Goal: Task Accomplishment & Management: Use online tool/utility

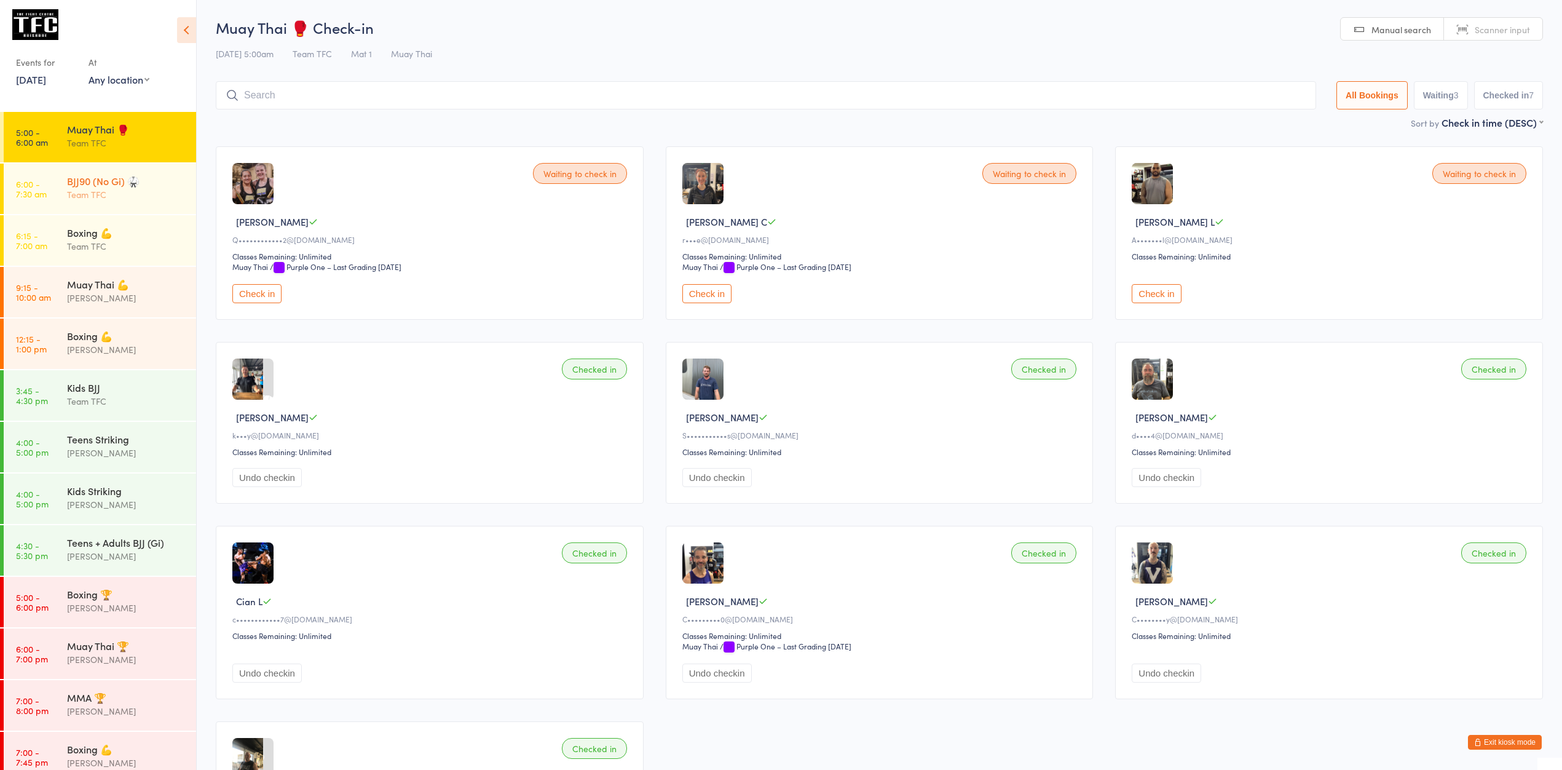
click at [76, 188] on div "BJJ90 (No Gi) 🥋" at bounding box center [126, 181] width 119 height 14
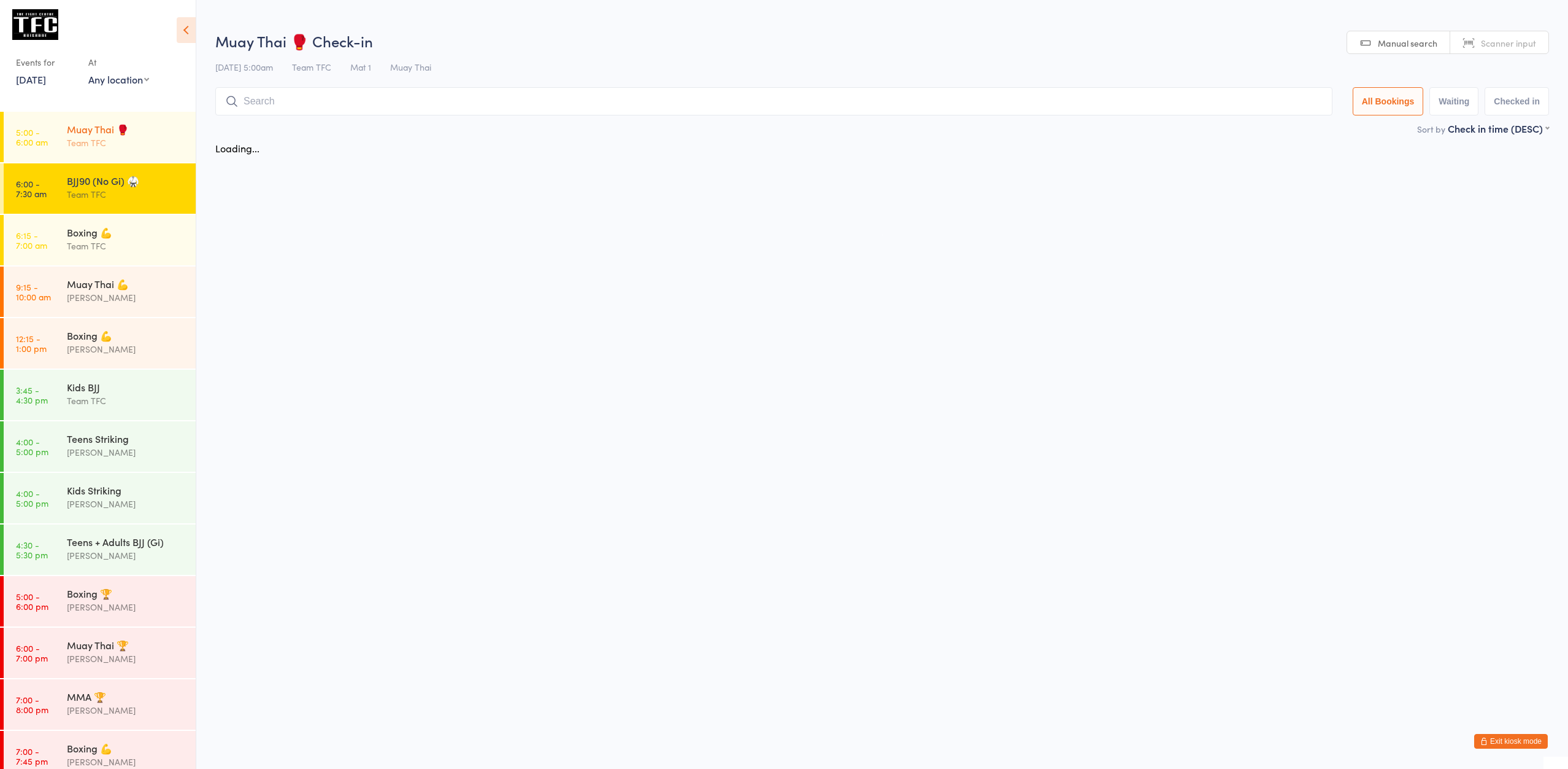
click at [114, 135] on div "Muay Thai 🥊" at bounding box center [126, 129] width 119 height 14
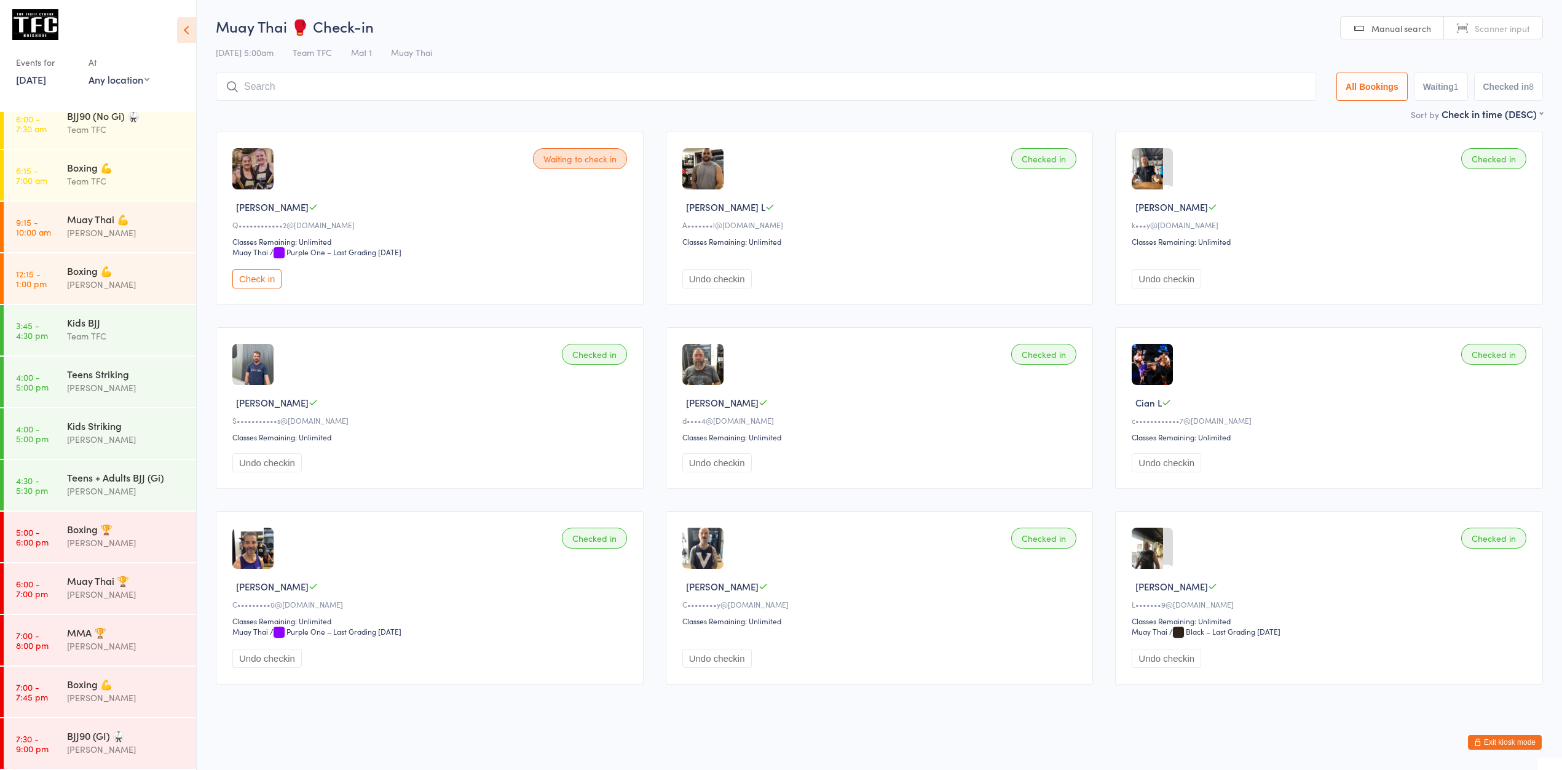
scroll to position [2, 0]
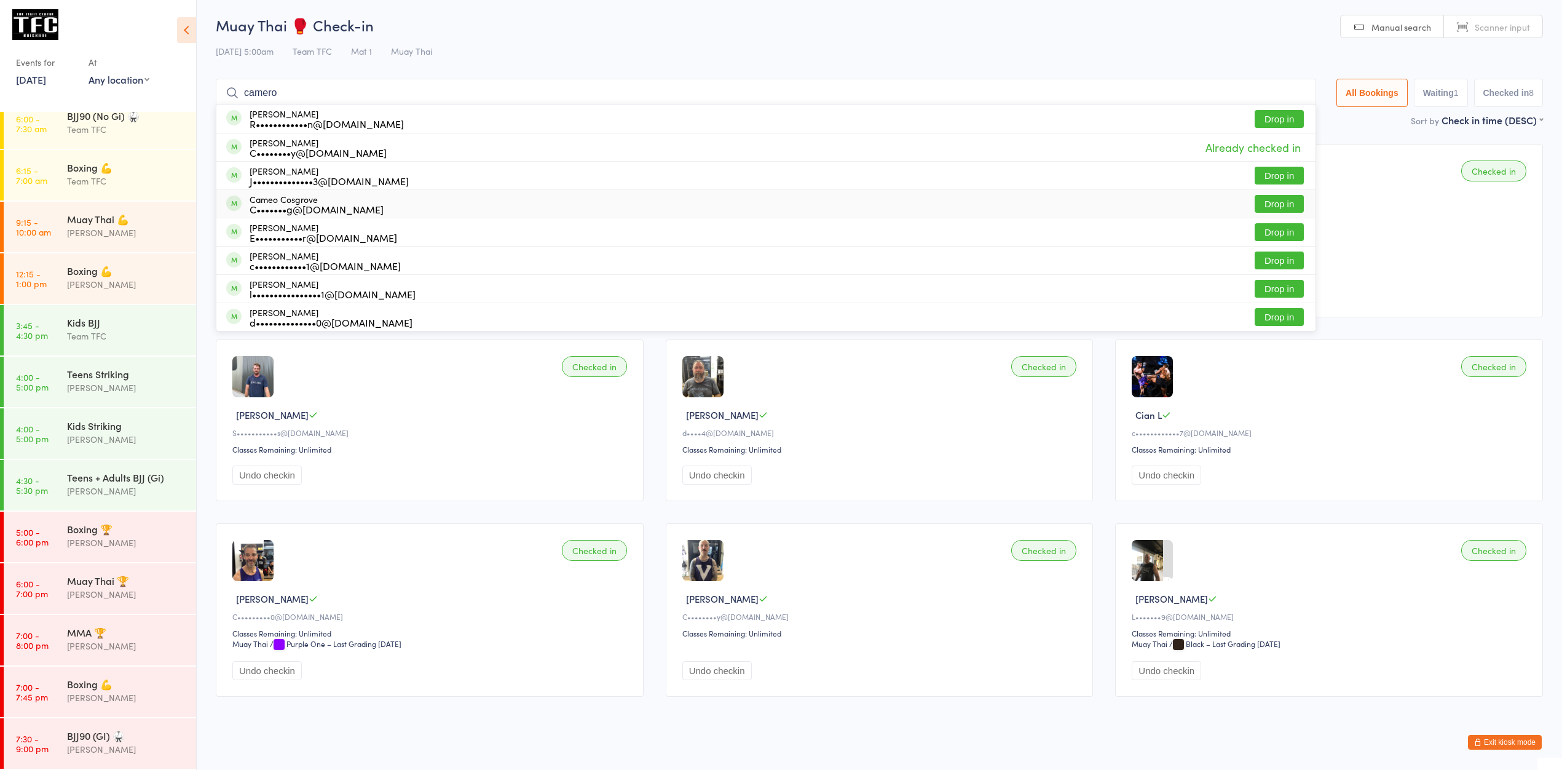
type input "camero"
click at [1269, 202] on button "Drop in" at bounding box center [1279, 204] width 49 height 18
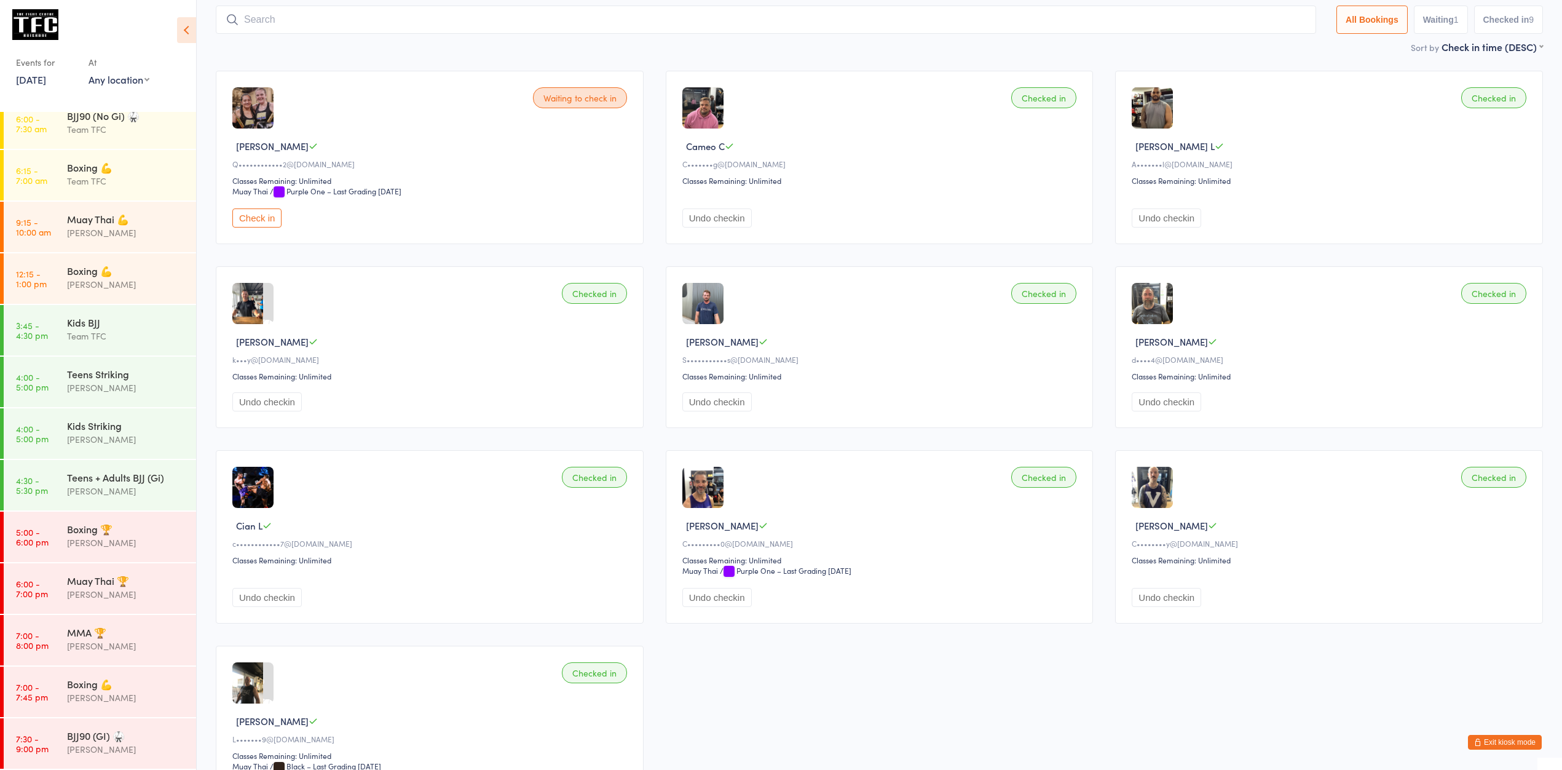
scroll to position [212, 0]
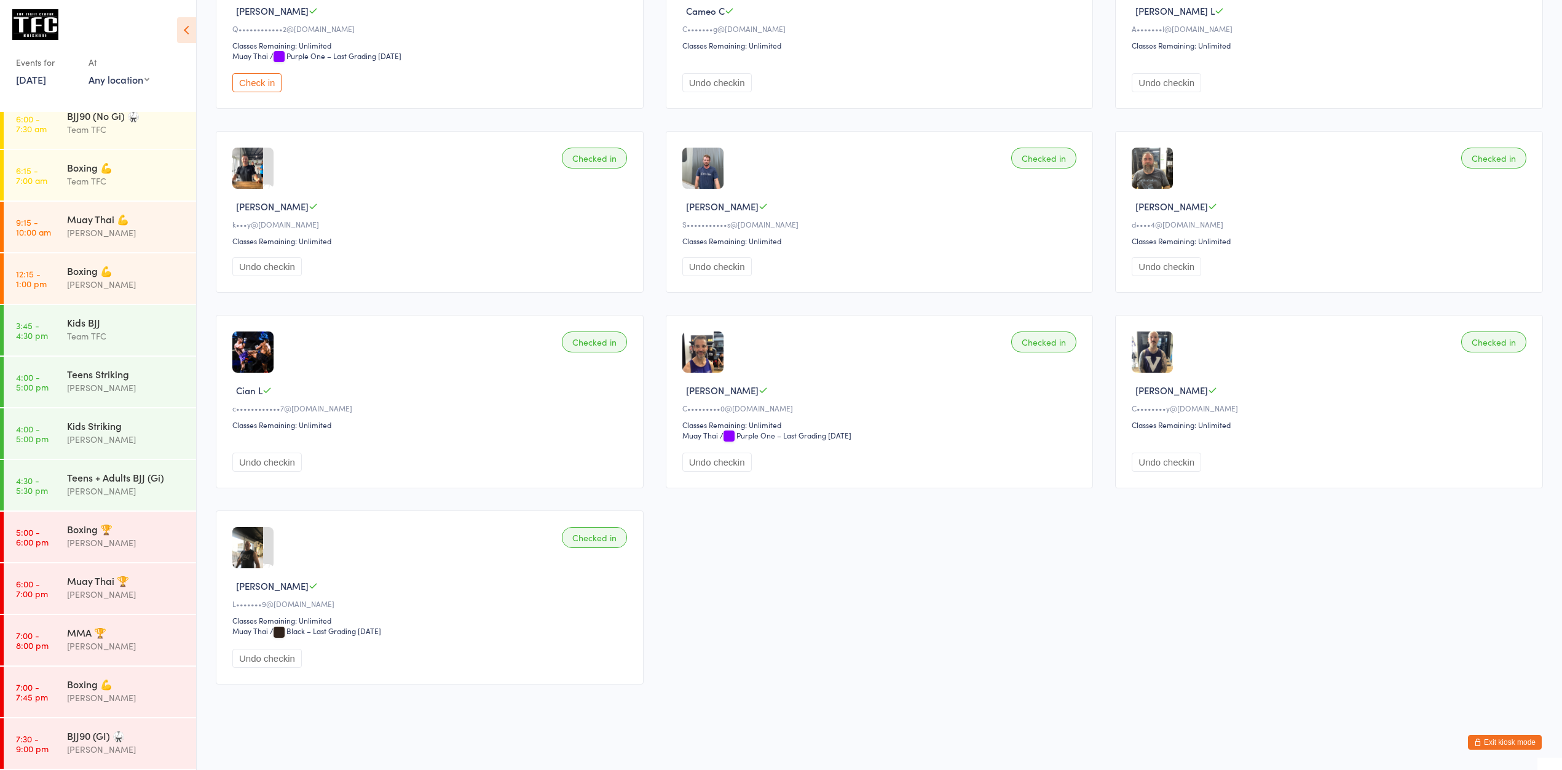
click at [1502, 559] on html "You have now entered Kiosk Mode. Members will be able to check themselves in us…" at bounding box center [781, 174] width 1562 height 770
click at [1512, 743] on button "Exit kiosk mode" at bounding box center [1505, 742] width 74 height 15
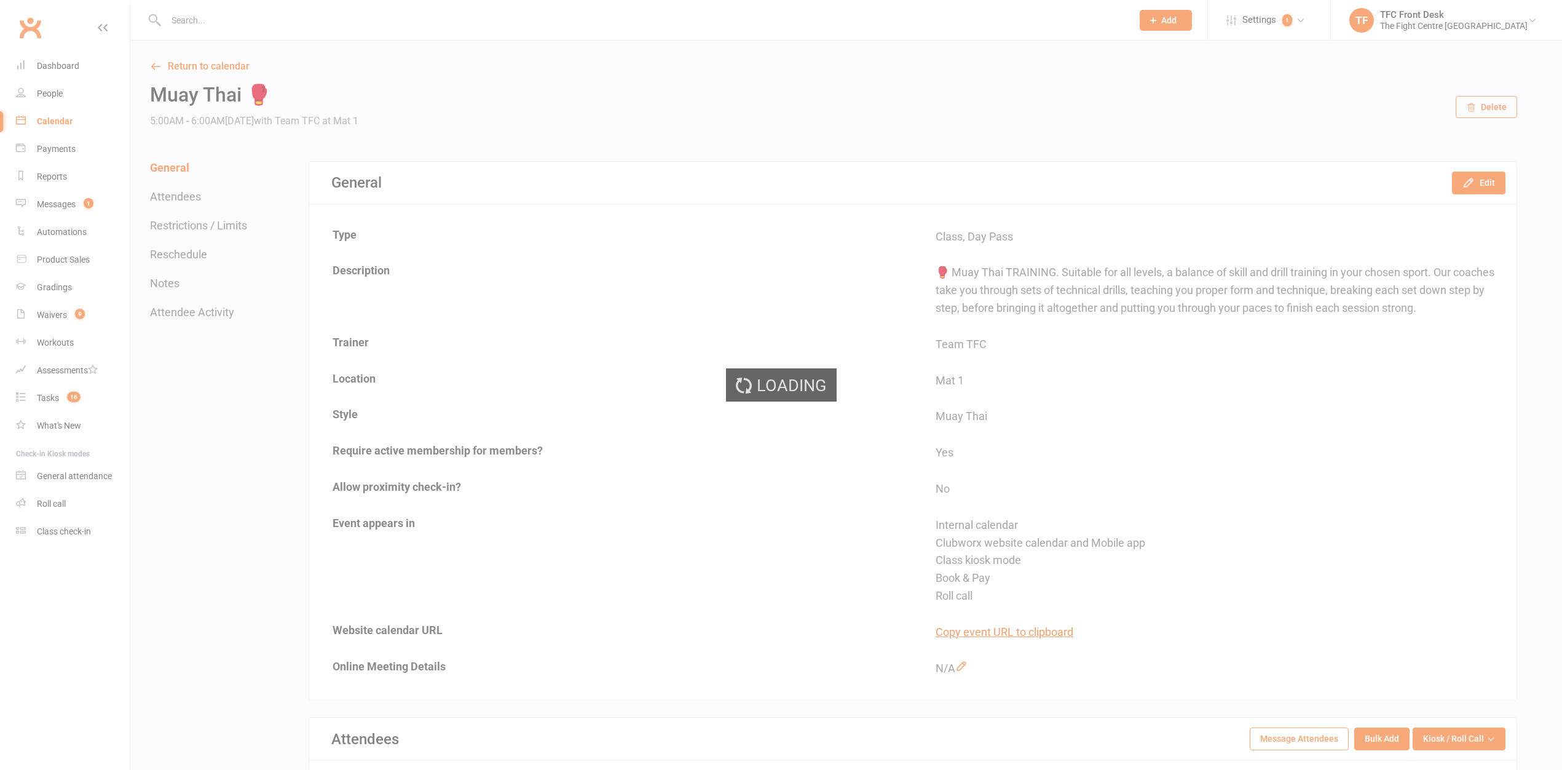
click at [78, 510] on div "Loading" at bounding box center [781, 385] width 1562 height 770
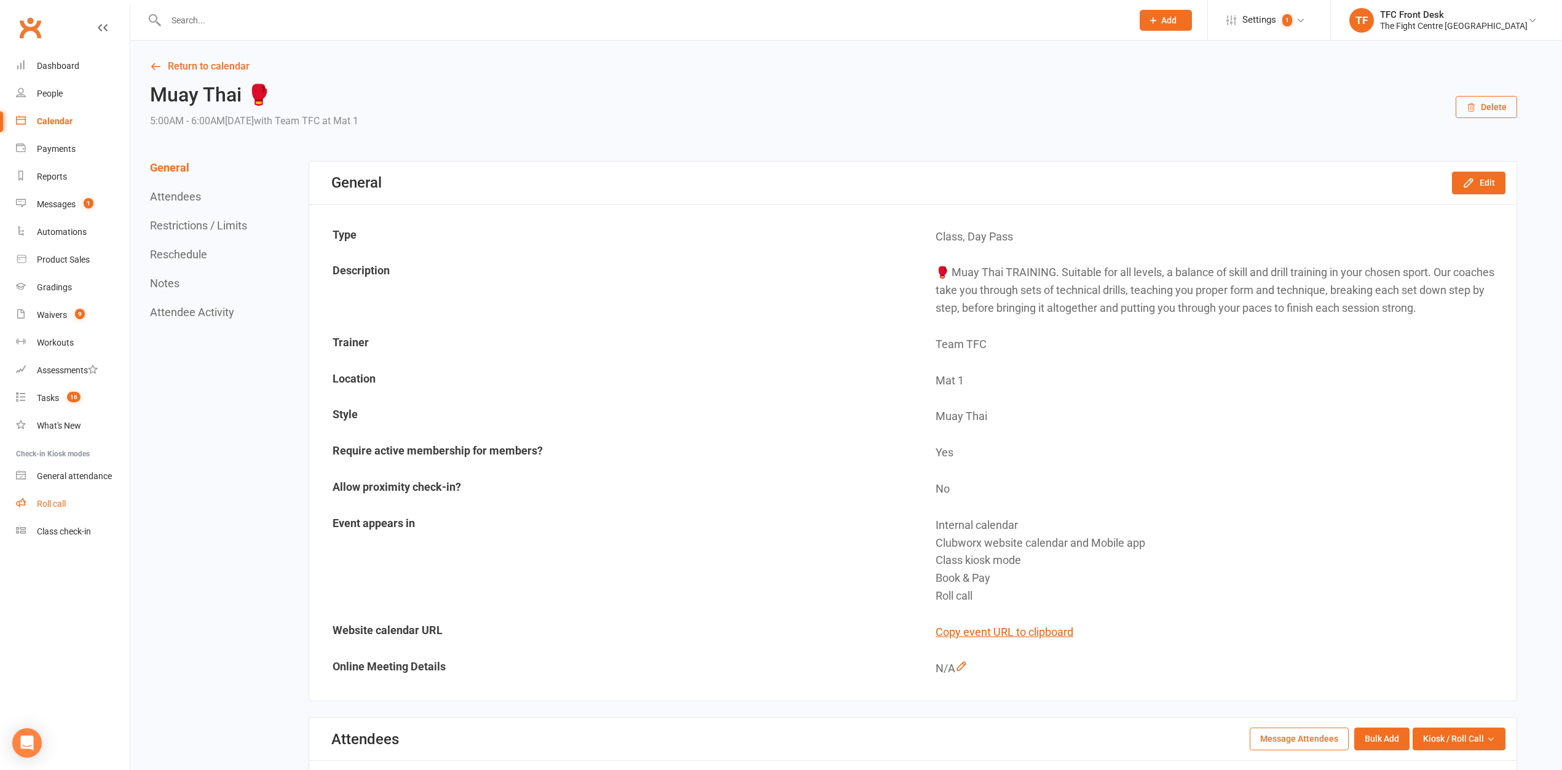
click at [65, 509] on link "Roll call" at bounding box center [73, 504] width 114 height 28
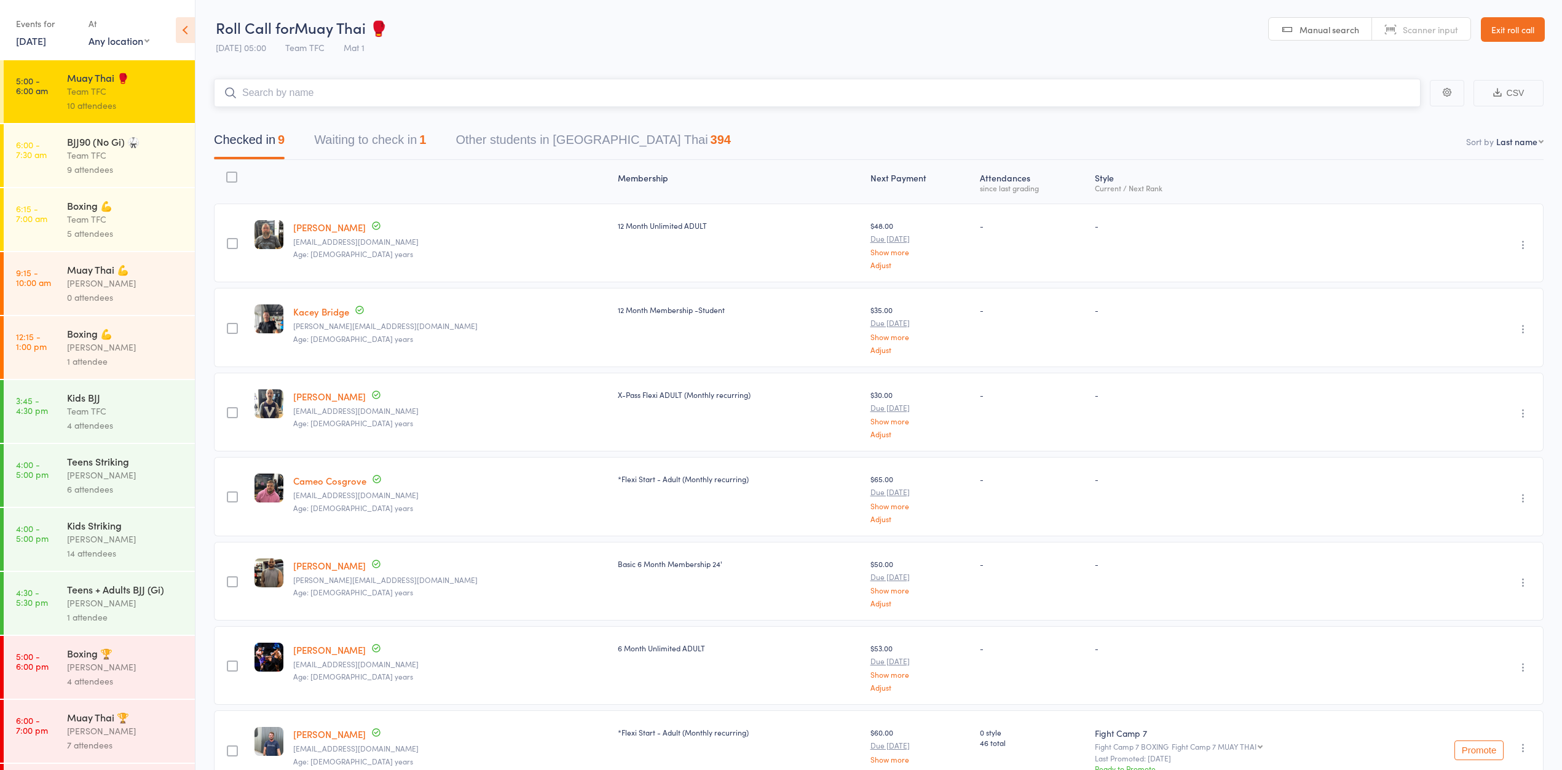
click at [361, 139] on button "Waiting to check in 1" at bounding box center [370, 143] width 112 height 33
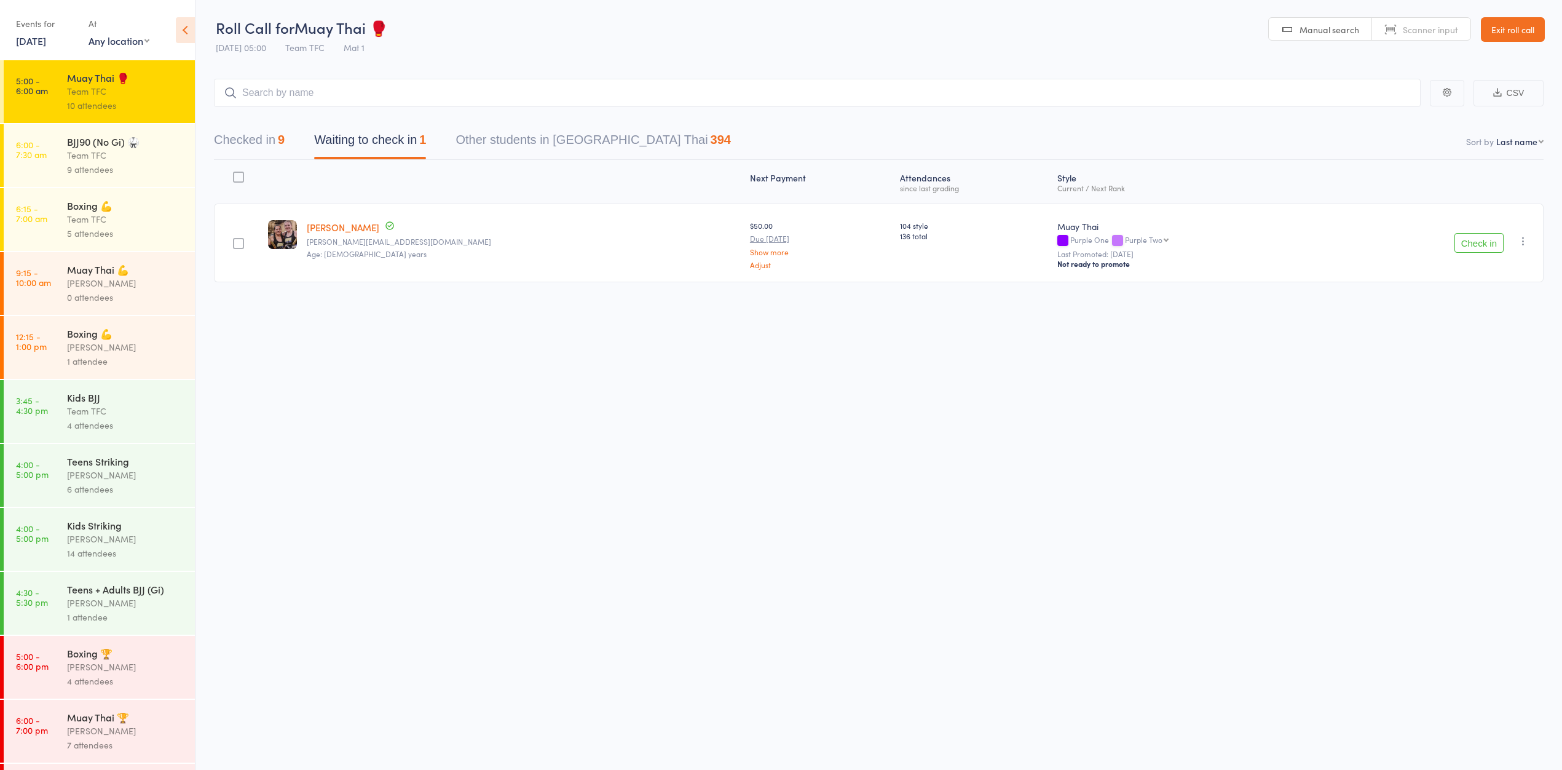
click at [1520, 235] on icon "button" at bounding box center [1523, 241] width 12 height 12
click at [1442, 375] on icon at bounding box center [1444, 380] width 11 height 11
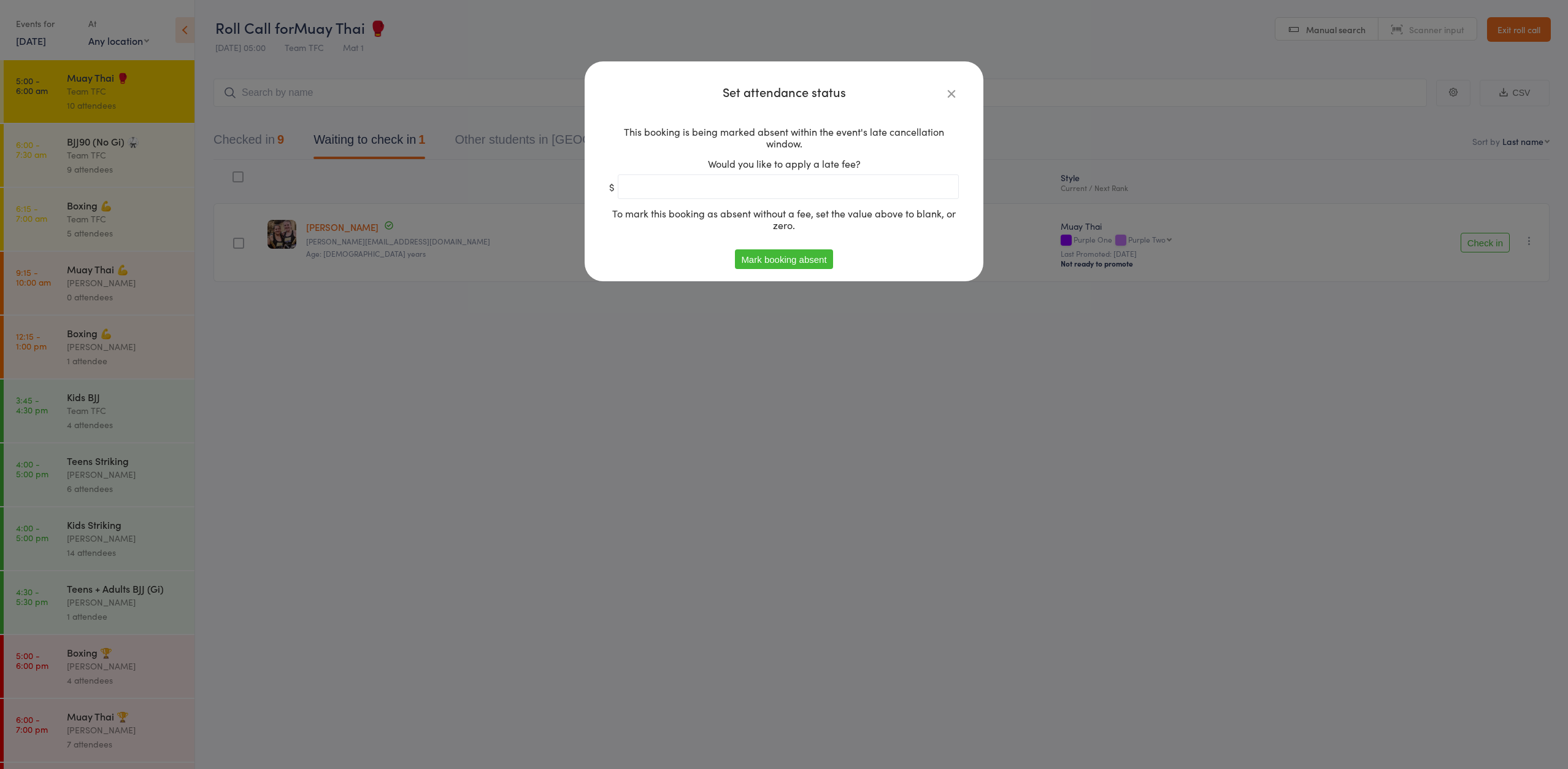
click at [783, 257] on button "Mark booking absent" at bounding box center [784, 260] width 98 height 20
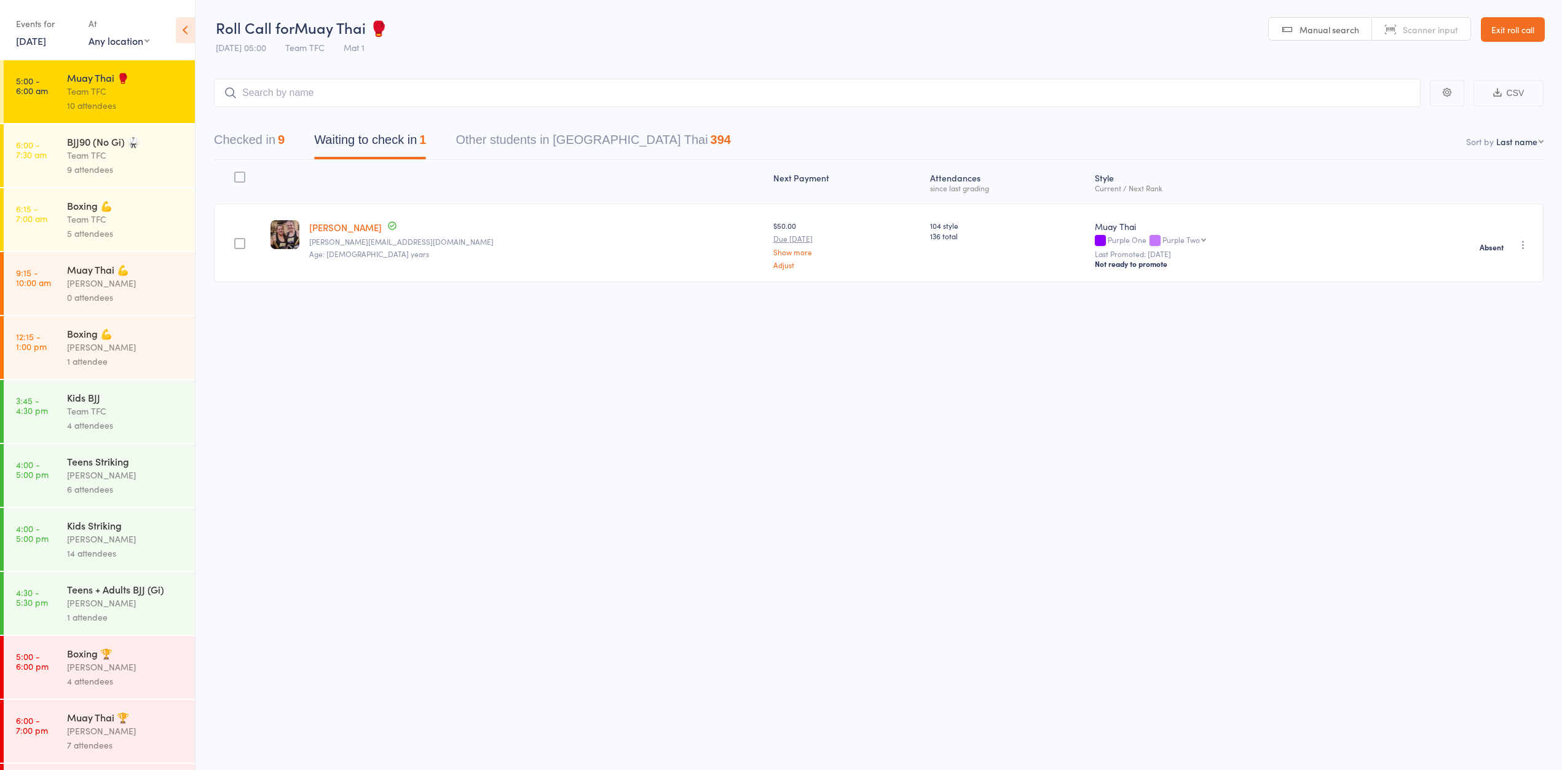
click at [111, 223] on div "Team TFC" at bounding box center [125, 219] width 117 height 14
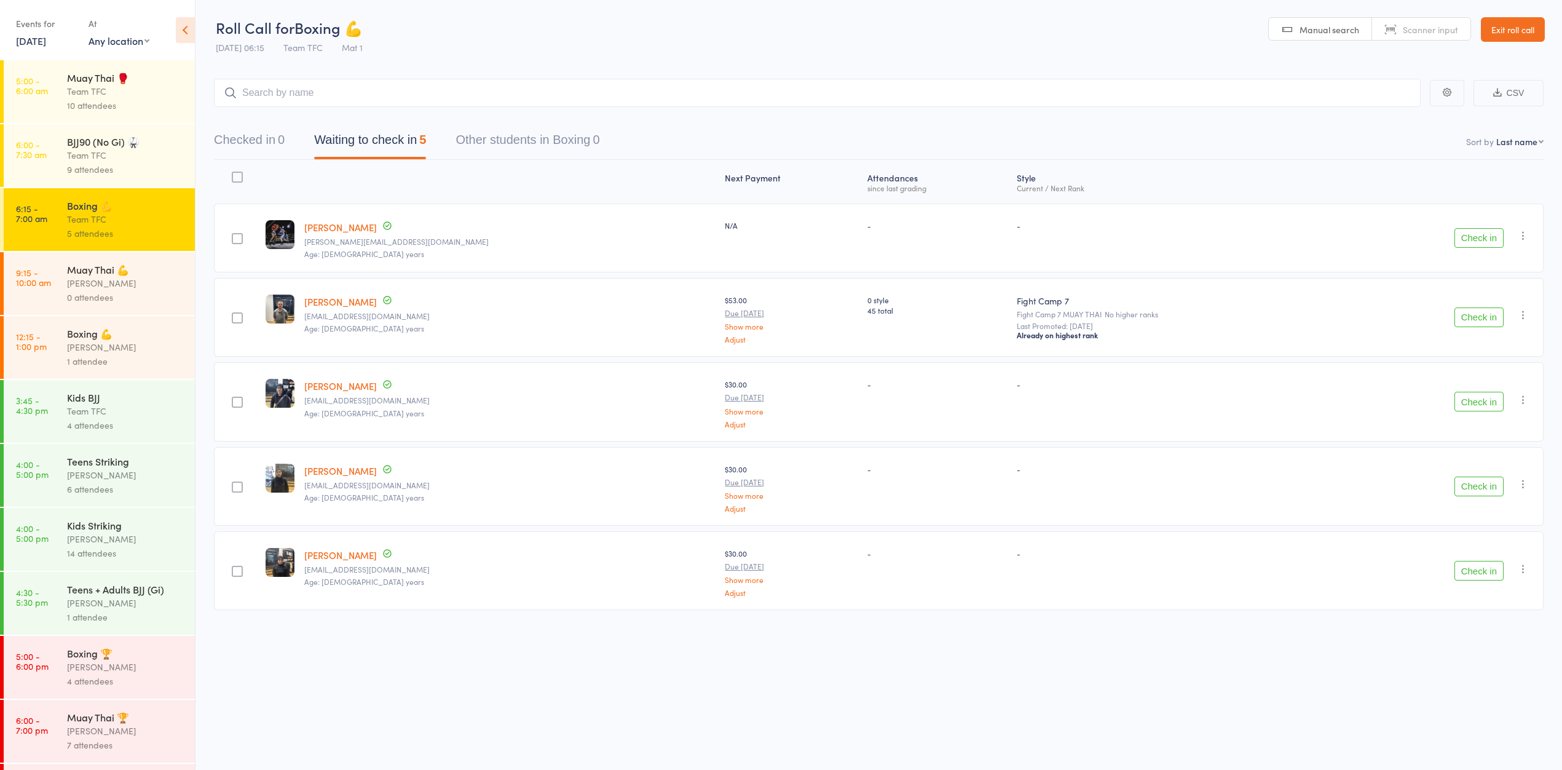
click at [134, 162] on div "Team TFC" at bounding box center [125, 155] width 117 height 14
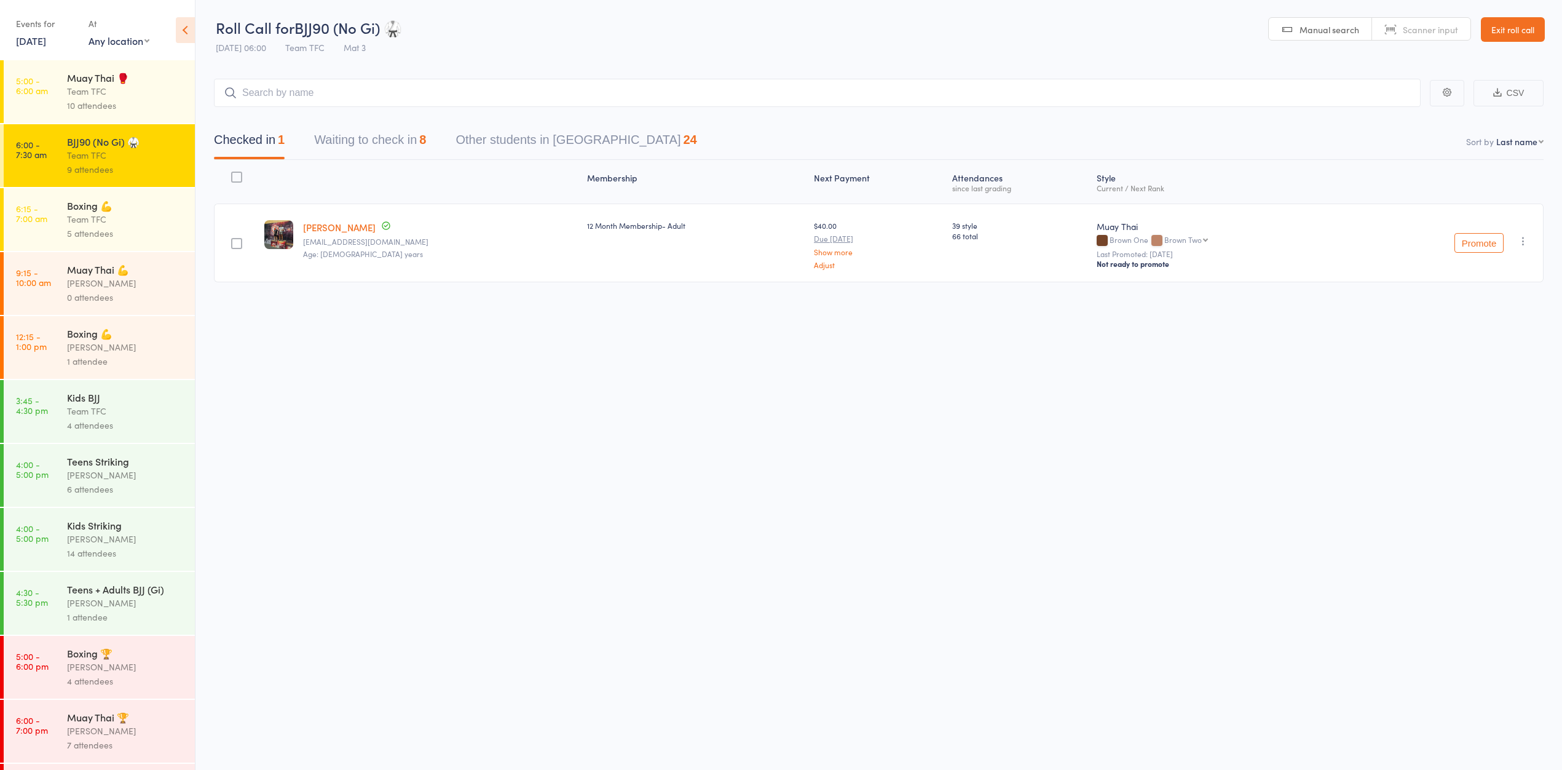
click at [101, 261] on div "Muay Thai 💪 [PERSON_NAME] 0 attendees" at bounding box center [131, 283] width 128 height 63
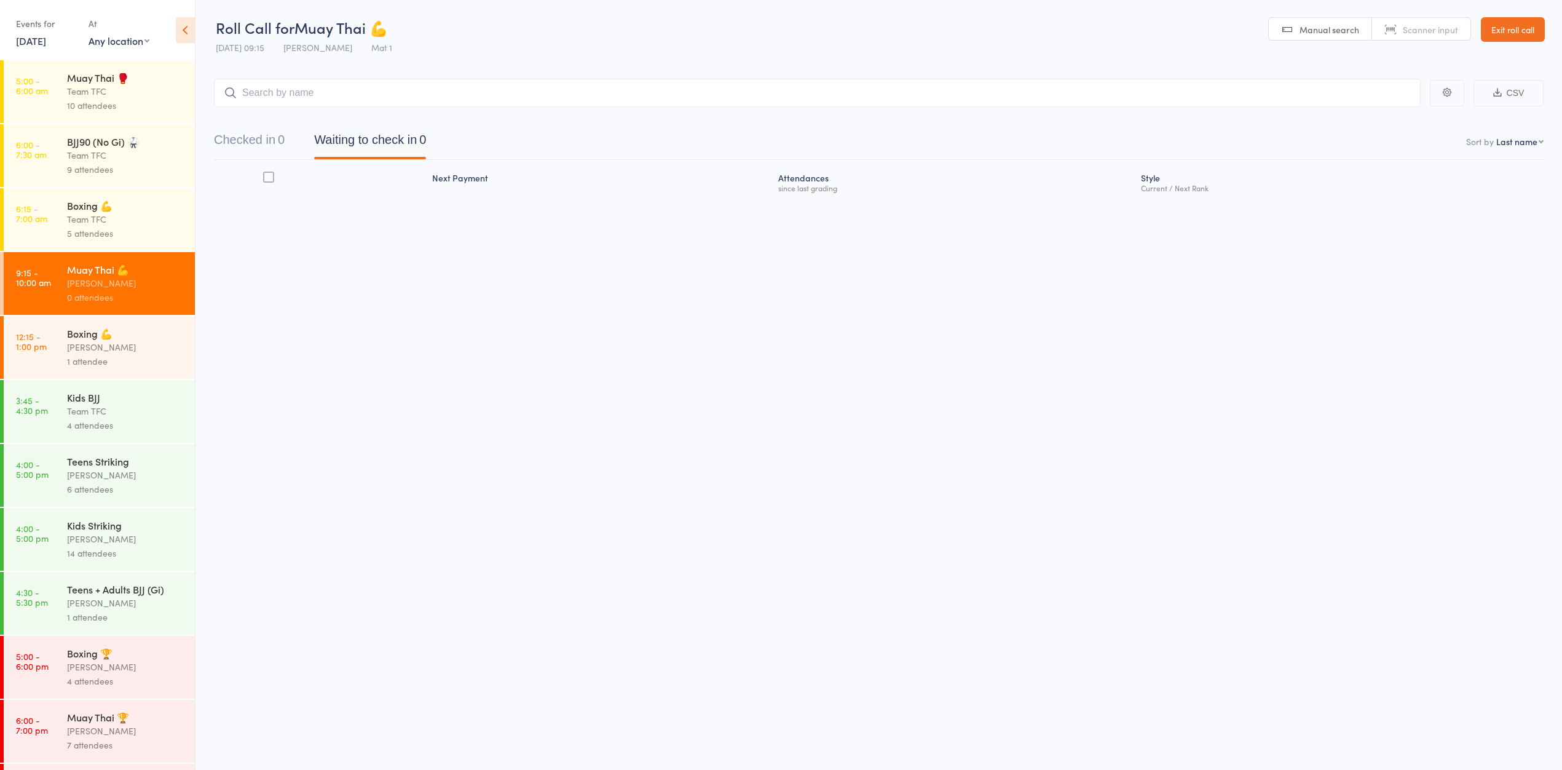
click at [26, 177] on link "6:00 - 7:30 am BJJ90 (No Gi) 🥋 Team TFC 9 attendees" at bounding box center [99, 155] width 191 height 63
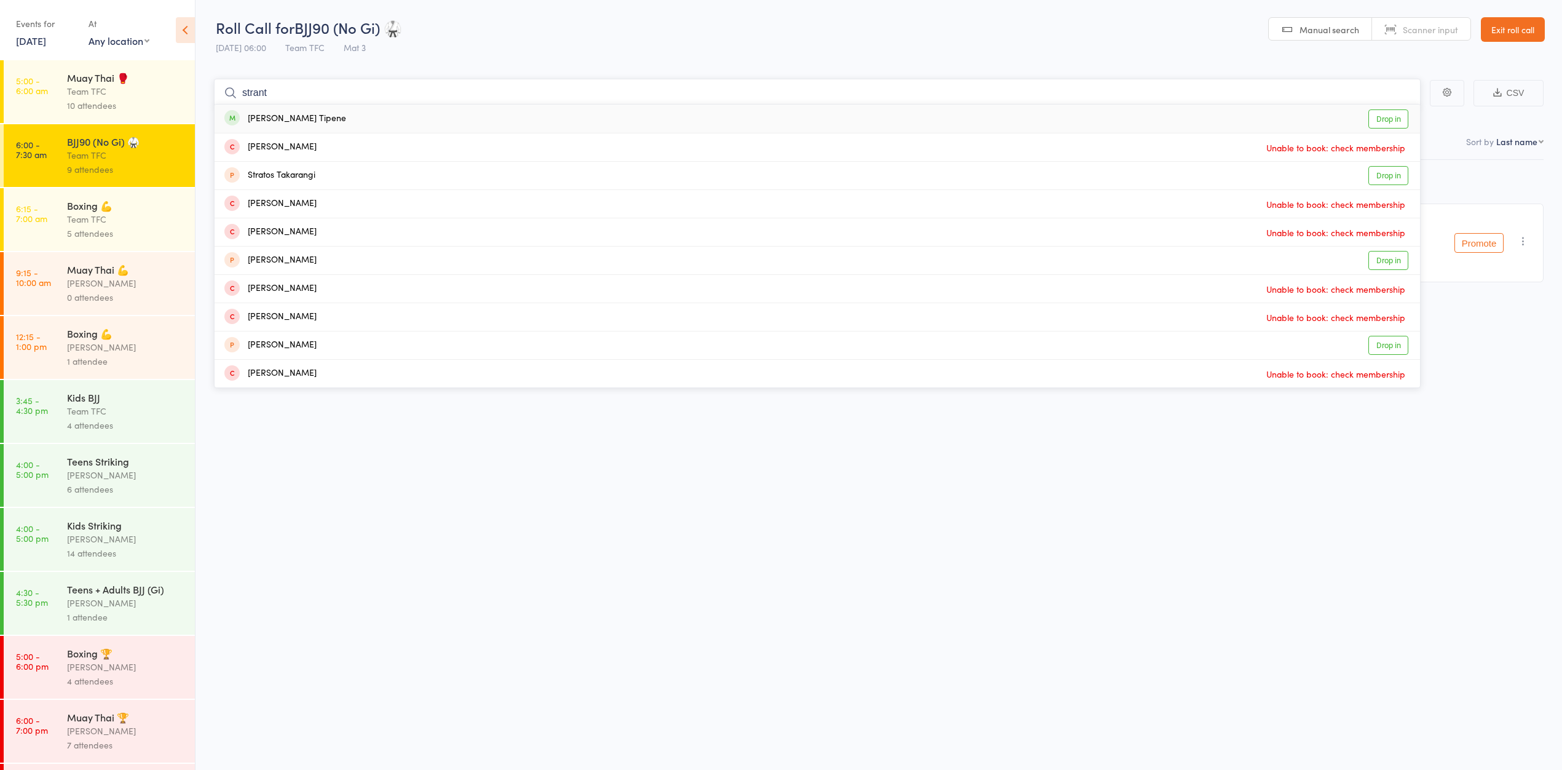
type input "strant"
click at [1379, 123] on link "Drop in" at bounding box center [1388, 118] width 40 height 19
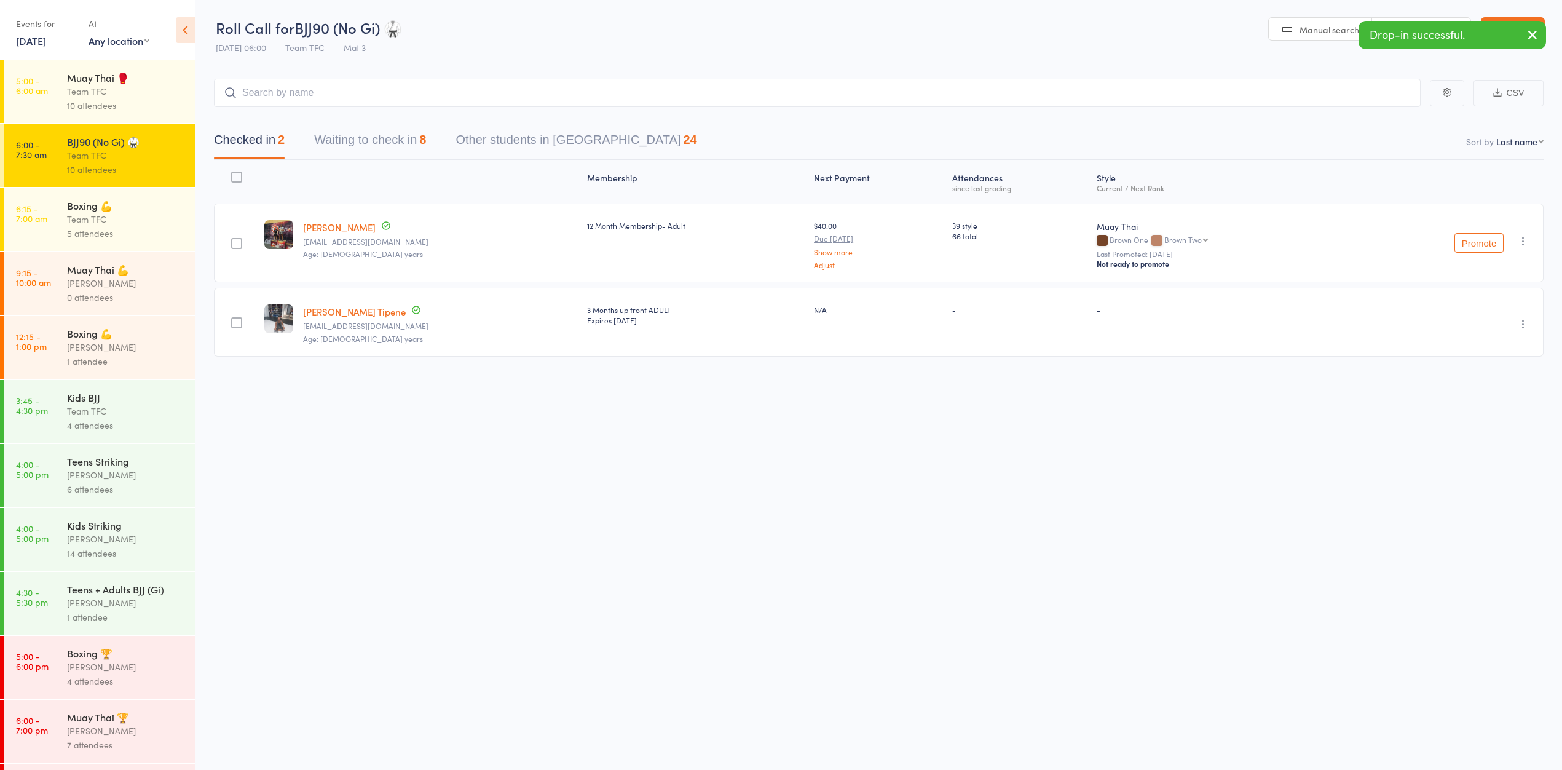
click at [155, 90] on div "Team TFC" at bounding box center [125, 91] width 117 height 14
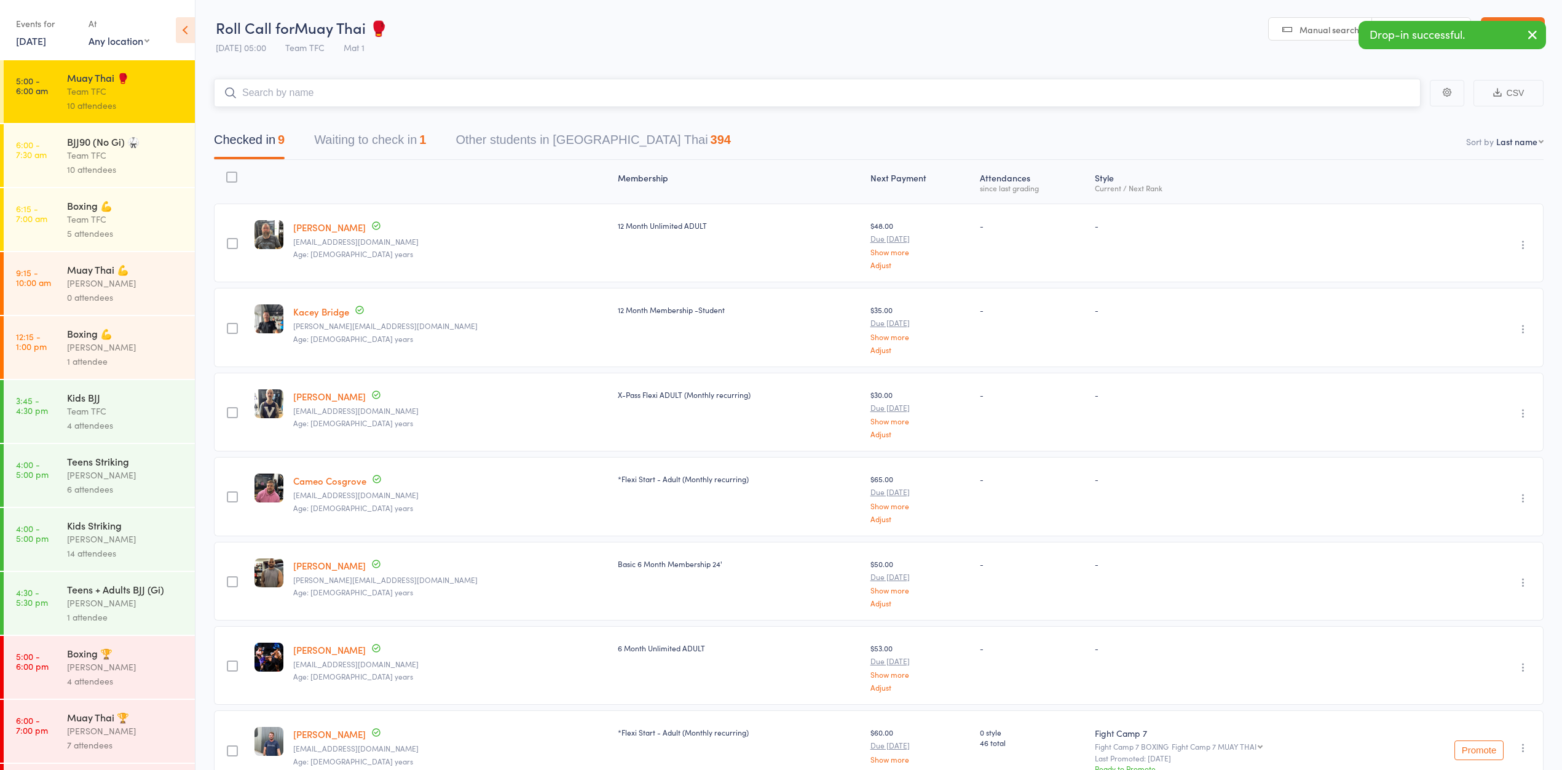
click at [368, 100] on input "search" at bounding box center [817, 93] width 1207 height 28
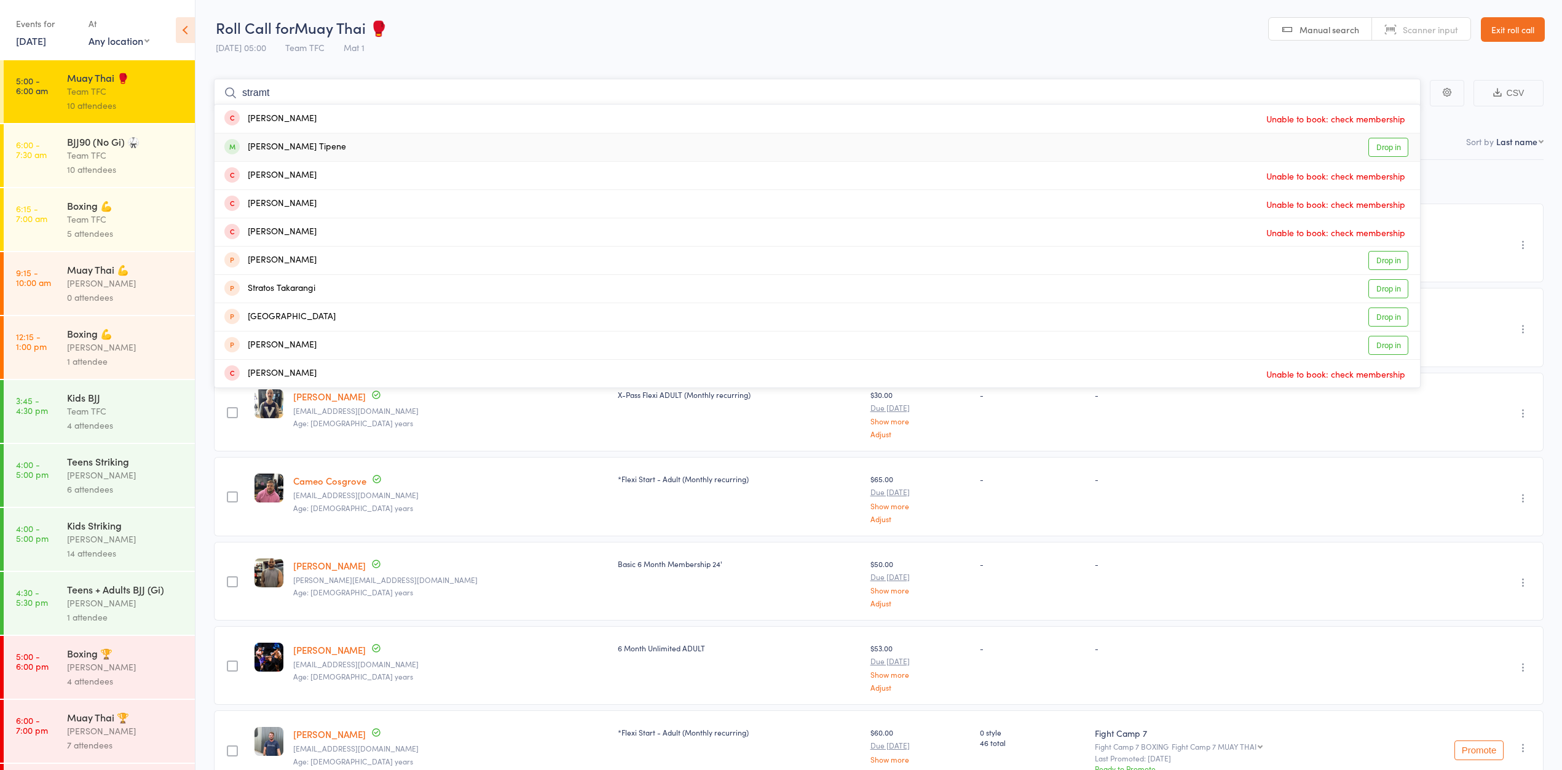
type input "stramt"
click at [1383, 145] on link "Drop in" at bounding box center [1388, 147] width 40 height 19
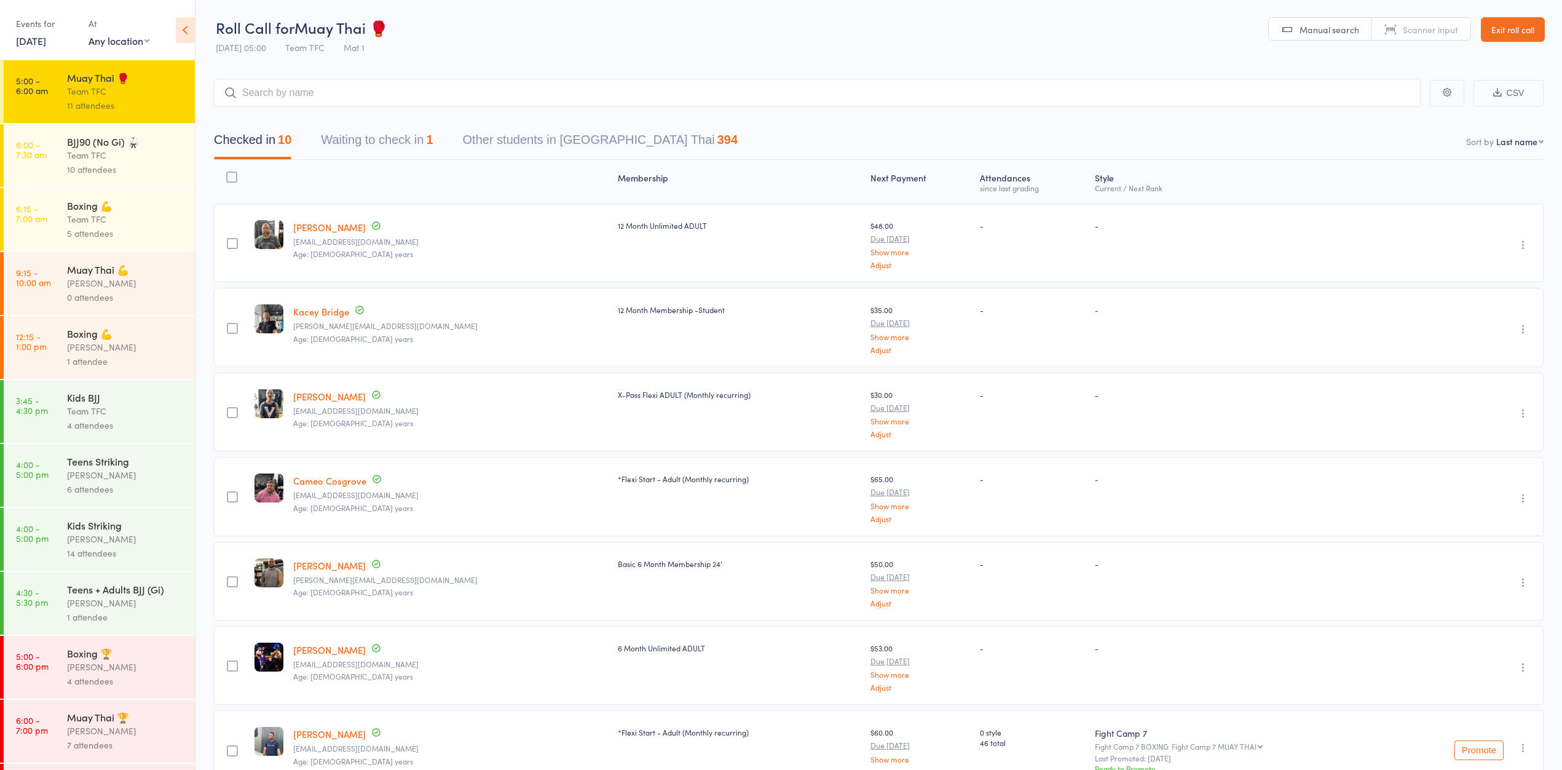
click at [106, 133] on div "BJJ90 (No Gi) 🥋 Team TFC 10 attendees" at bounding box center [131, 155] width 128 height 63
click at [109, 144] on div "BJJ90 (No Gi) 🥋" at bounding box center [125, 142] width 117 height 14
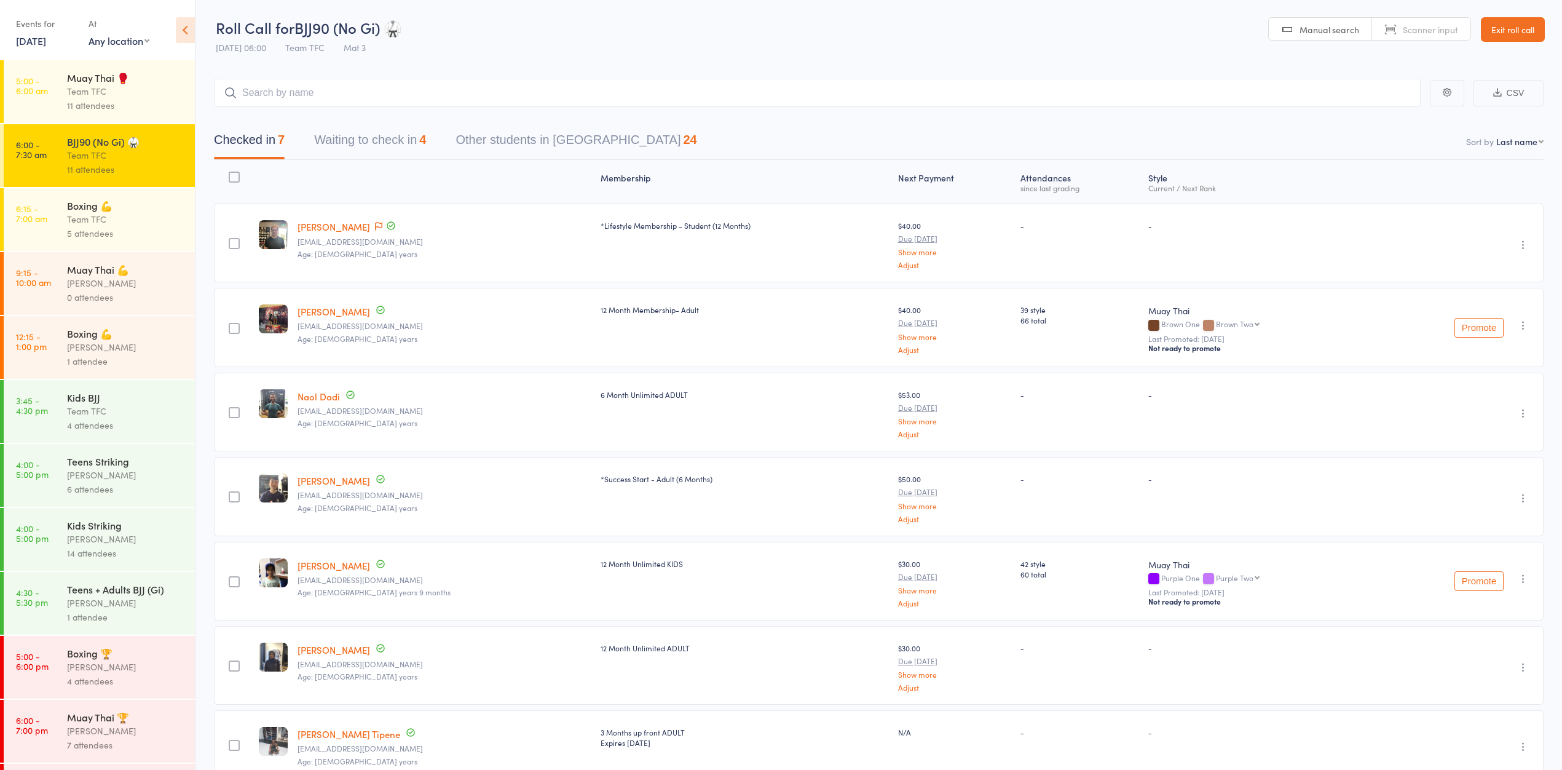
scroll to position [65, 0]
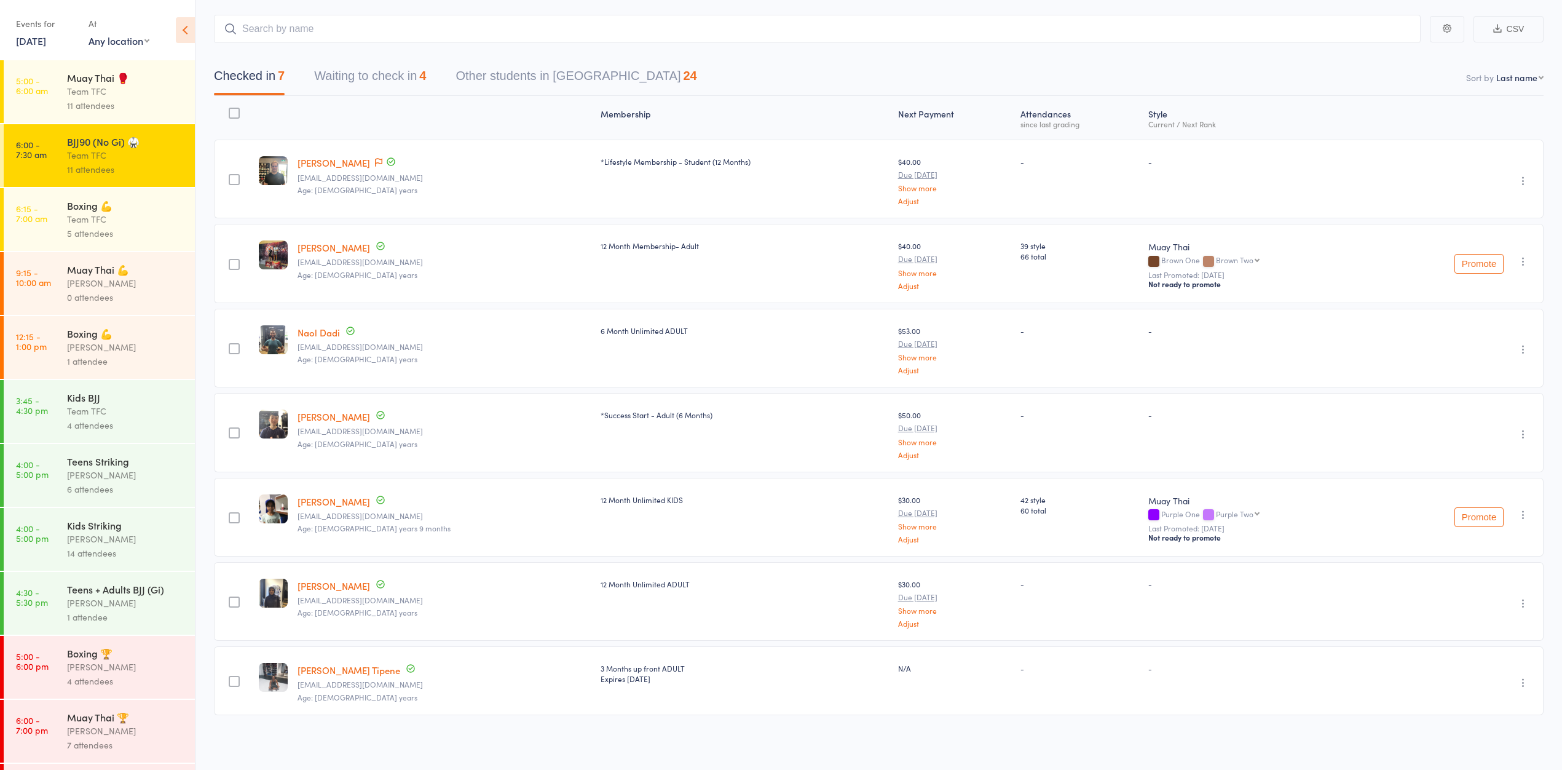
click at [142, 226] on div "Team TFC" at bounding box center [125, 219] width 117 height 14
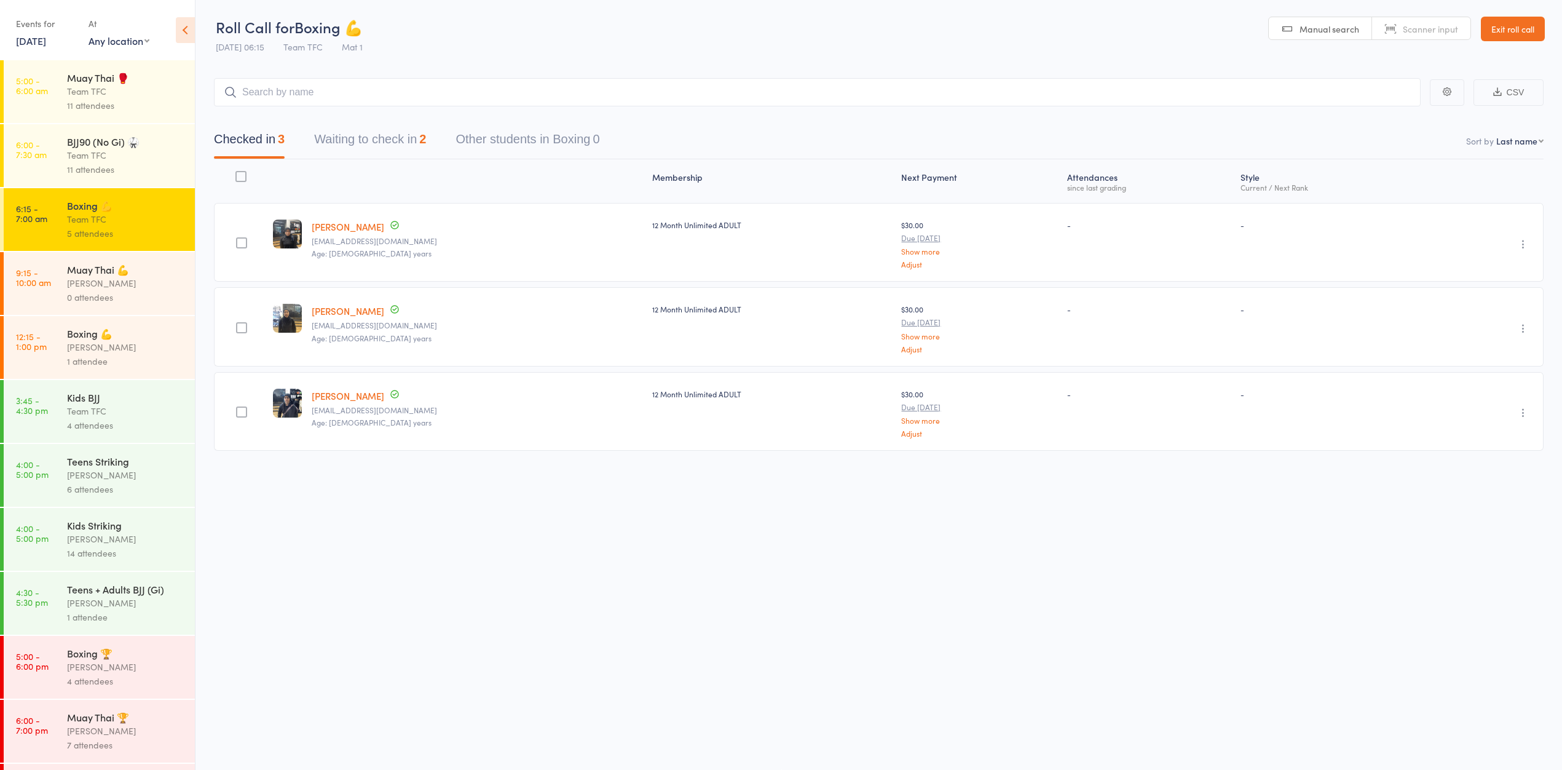
click at [352, 140] on button "Waiting to check in 2" at bounding box center [370, 142] width 112 height 33
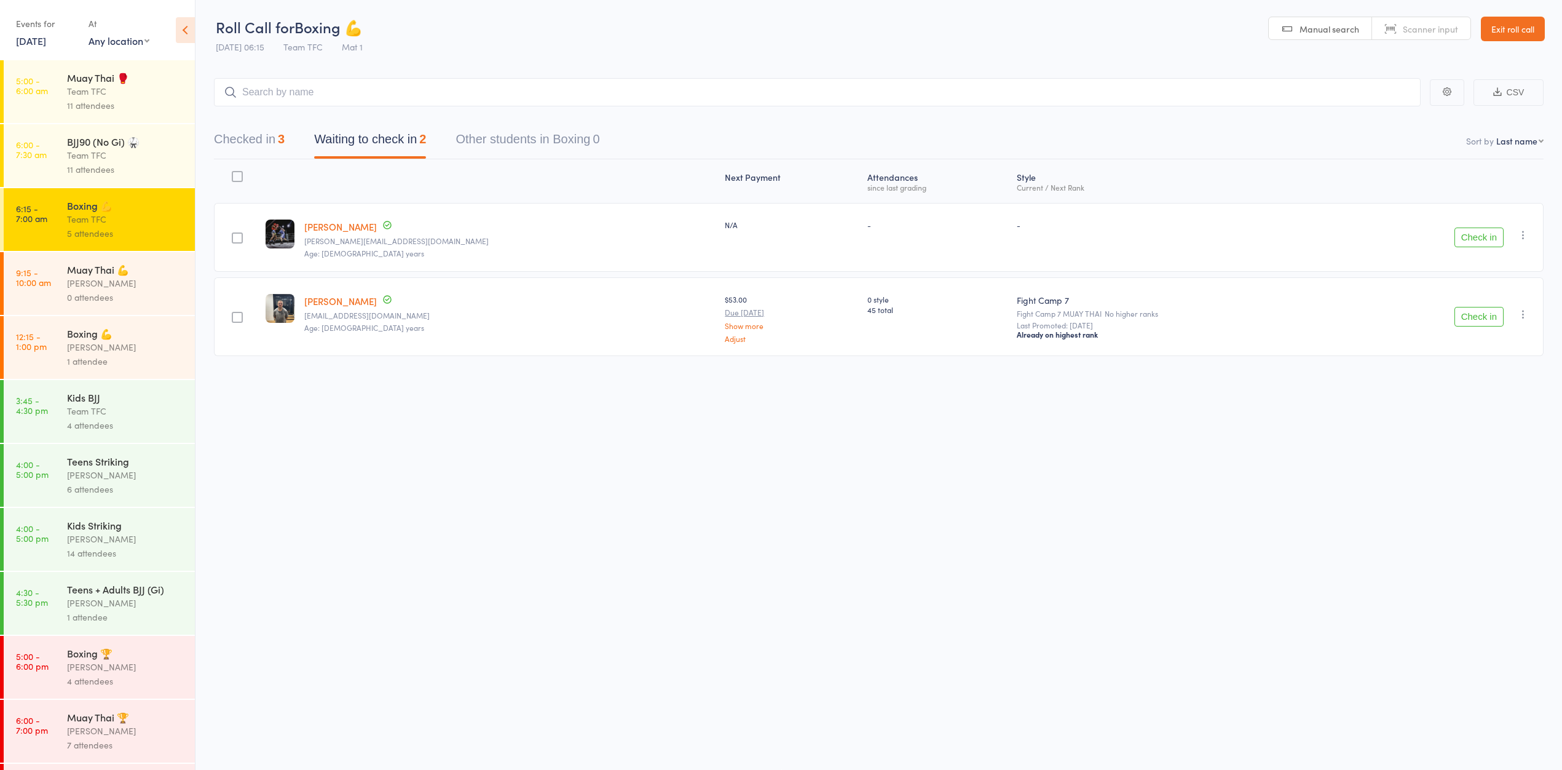
click at [247, 152] on button "Checked in 3" at bounding box center [249, 142] width 71 height 33
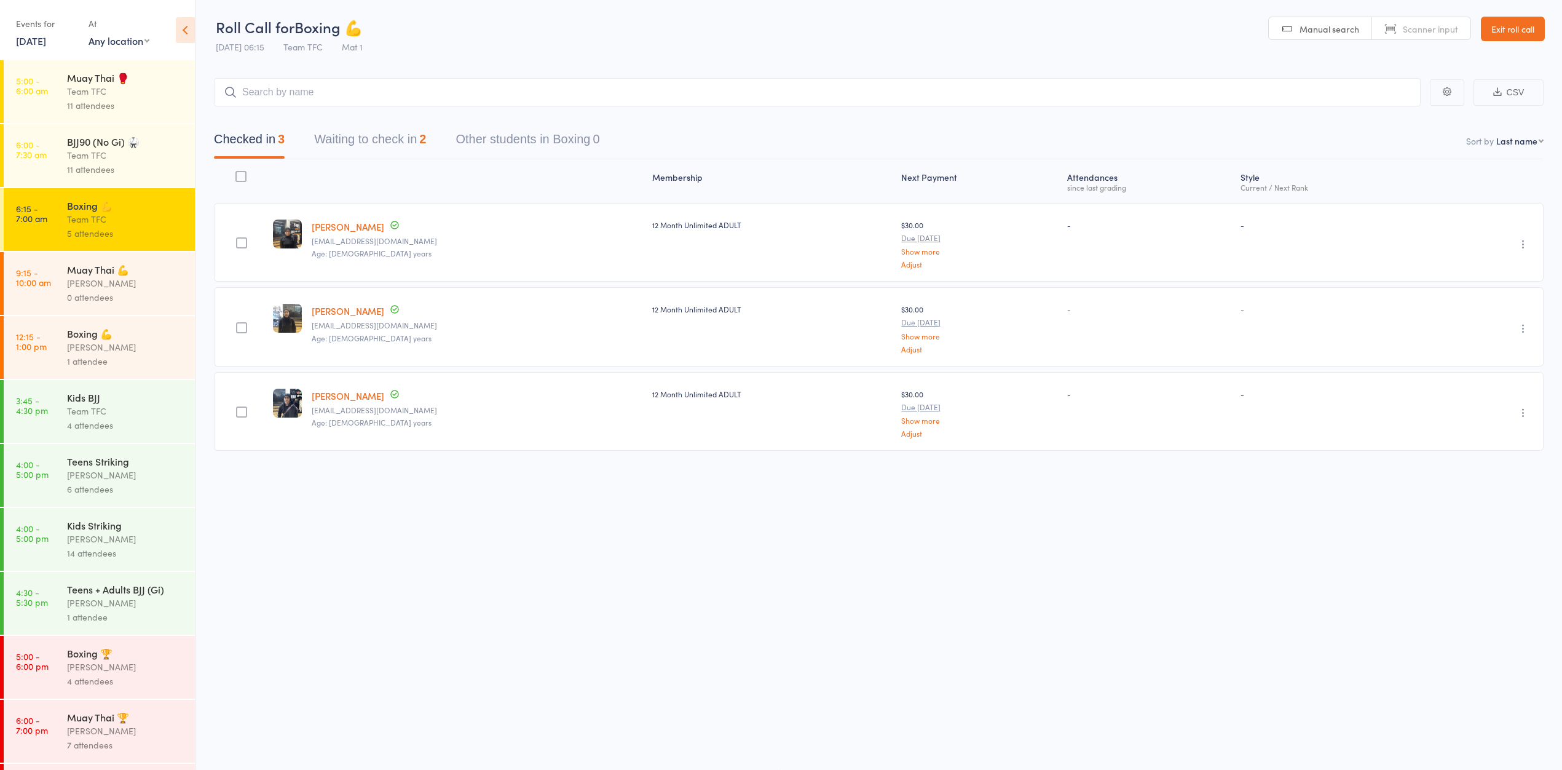
click at [87, 162] on div "Team TFC" at bounding box center [125, 155] width 117 height 14
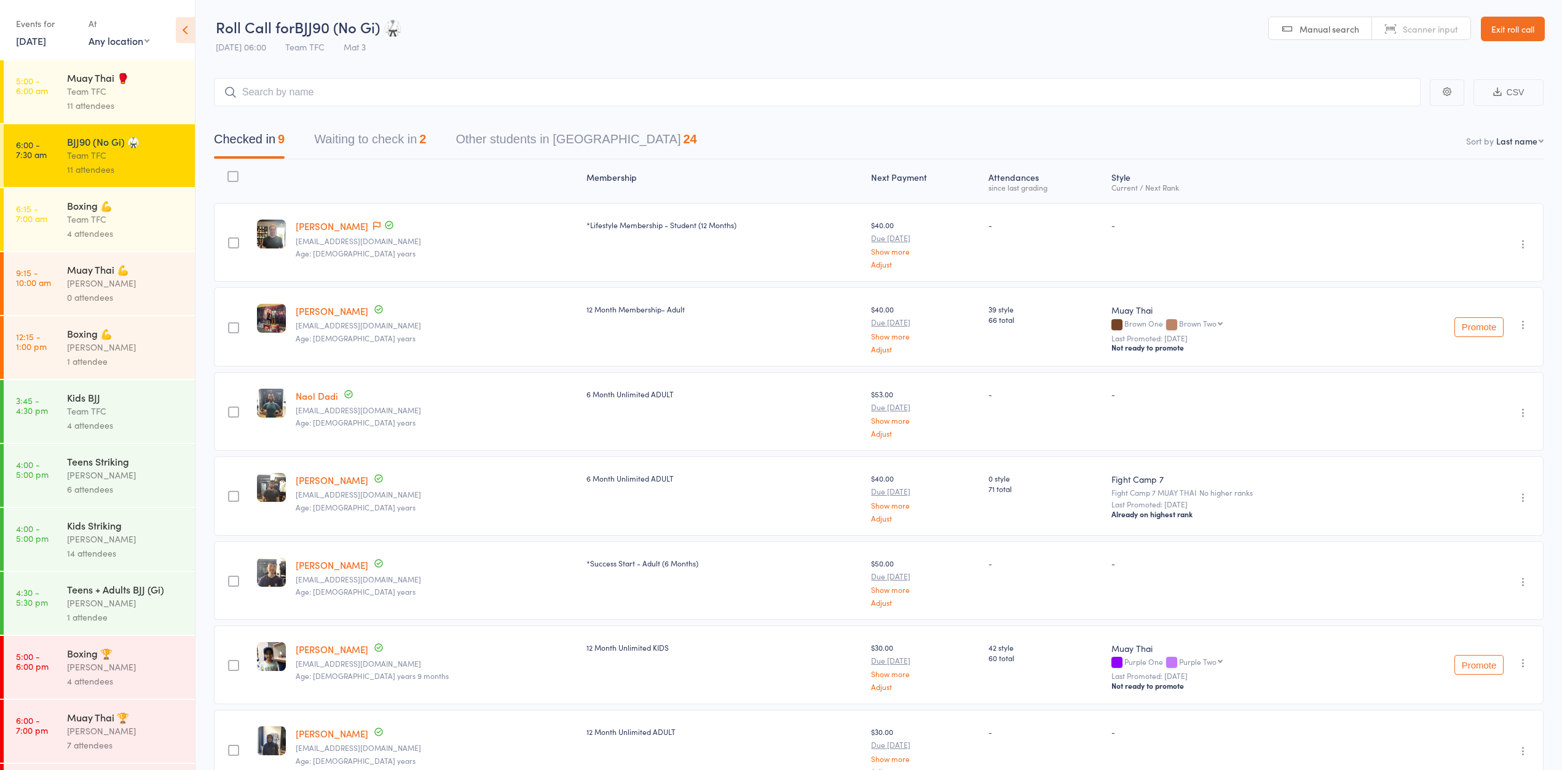
click at [126, 101] on div "11 attendees" at bounding box center [125, 105] width 117 height 14
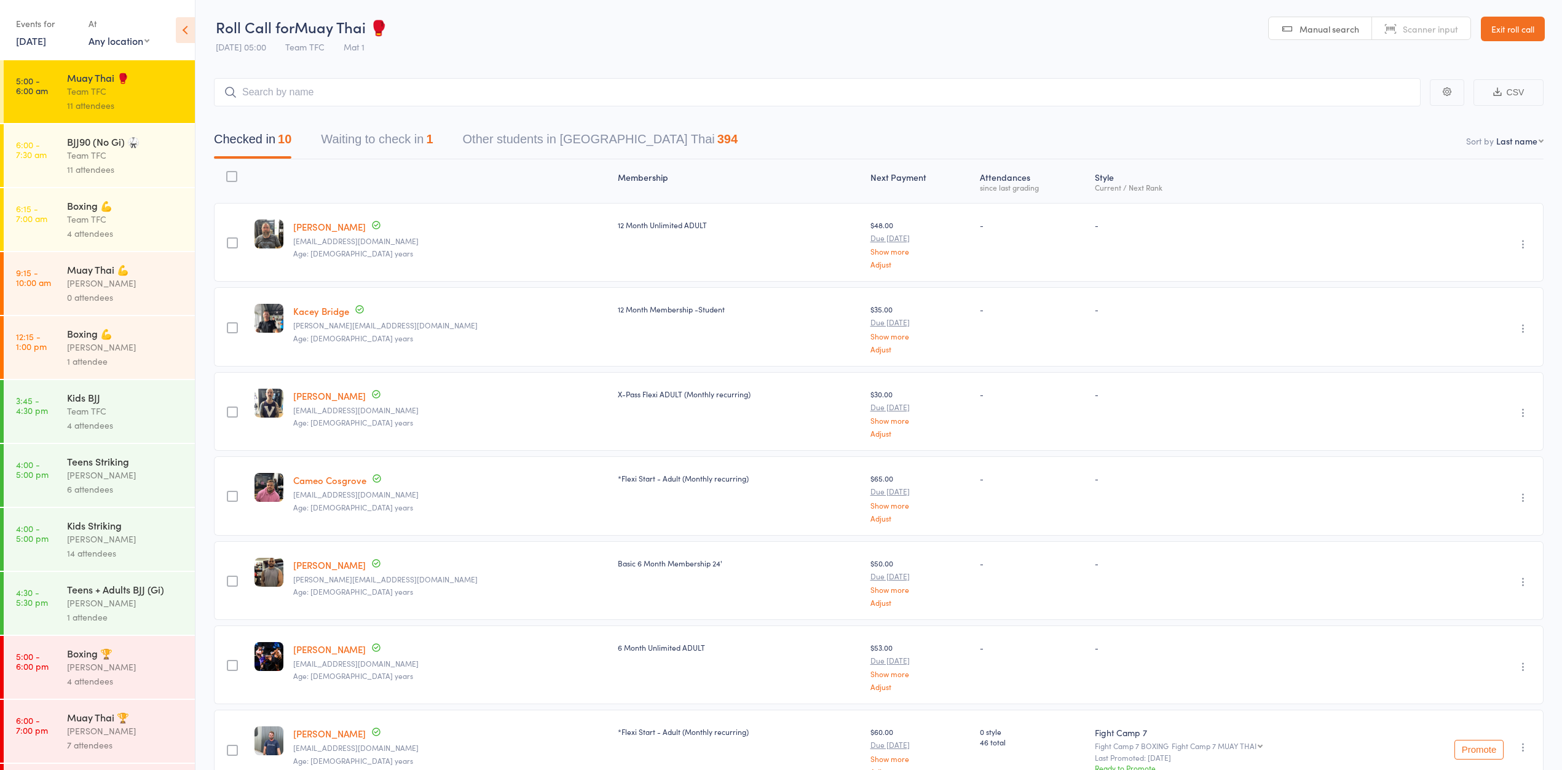
click at [106, 158] on div "Team TFC" at bounding box center [125, 155] width 117 height 14
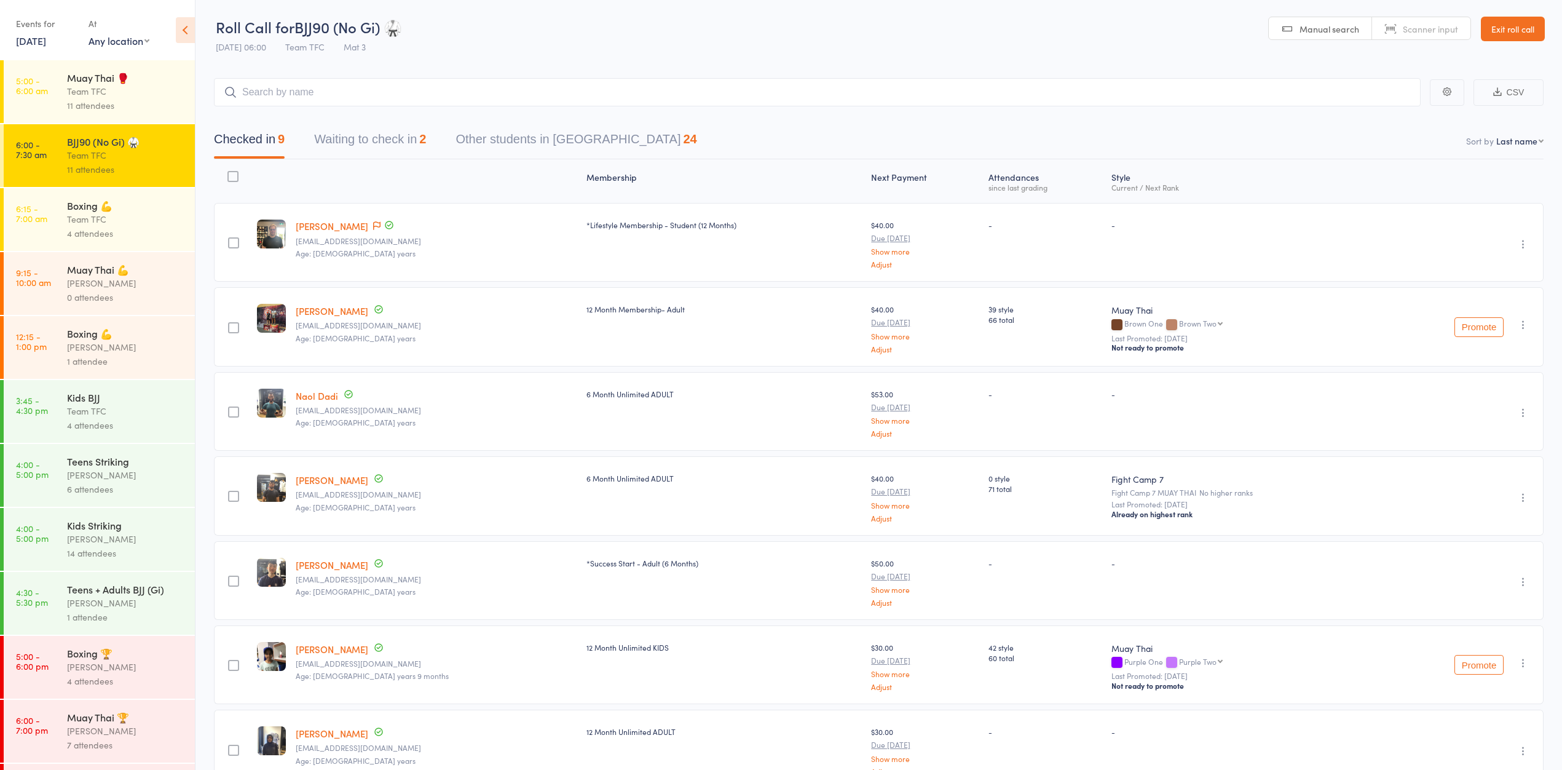
click at [413, 136] on button "Waiting to check in 2" at bounding box center [370, 142] width 112 height 33
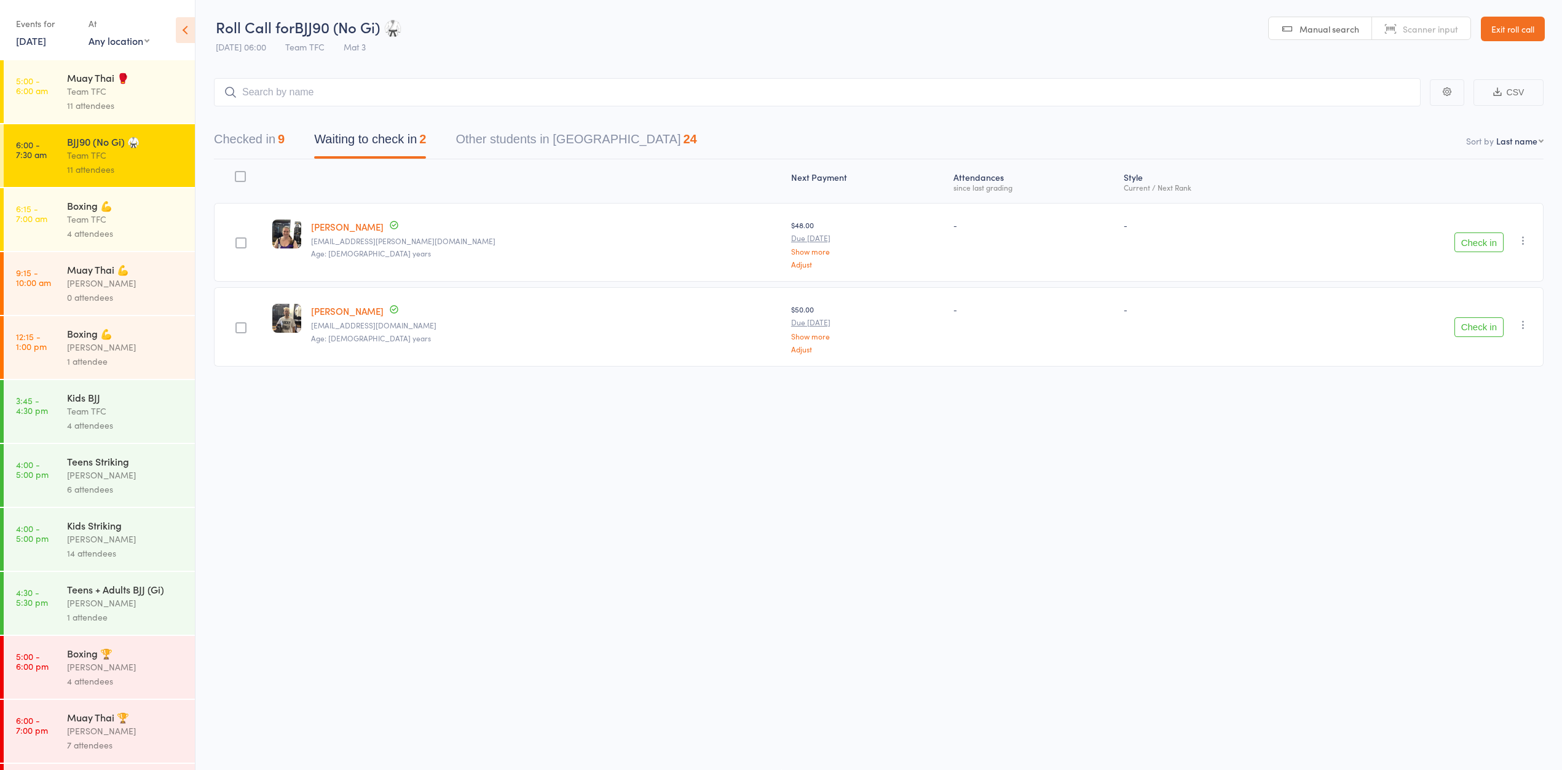
click at [235, 151] on button "Checked in 9" at bounding box center [249, 142] width 71 height 33
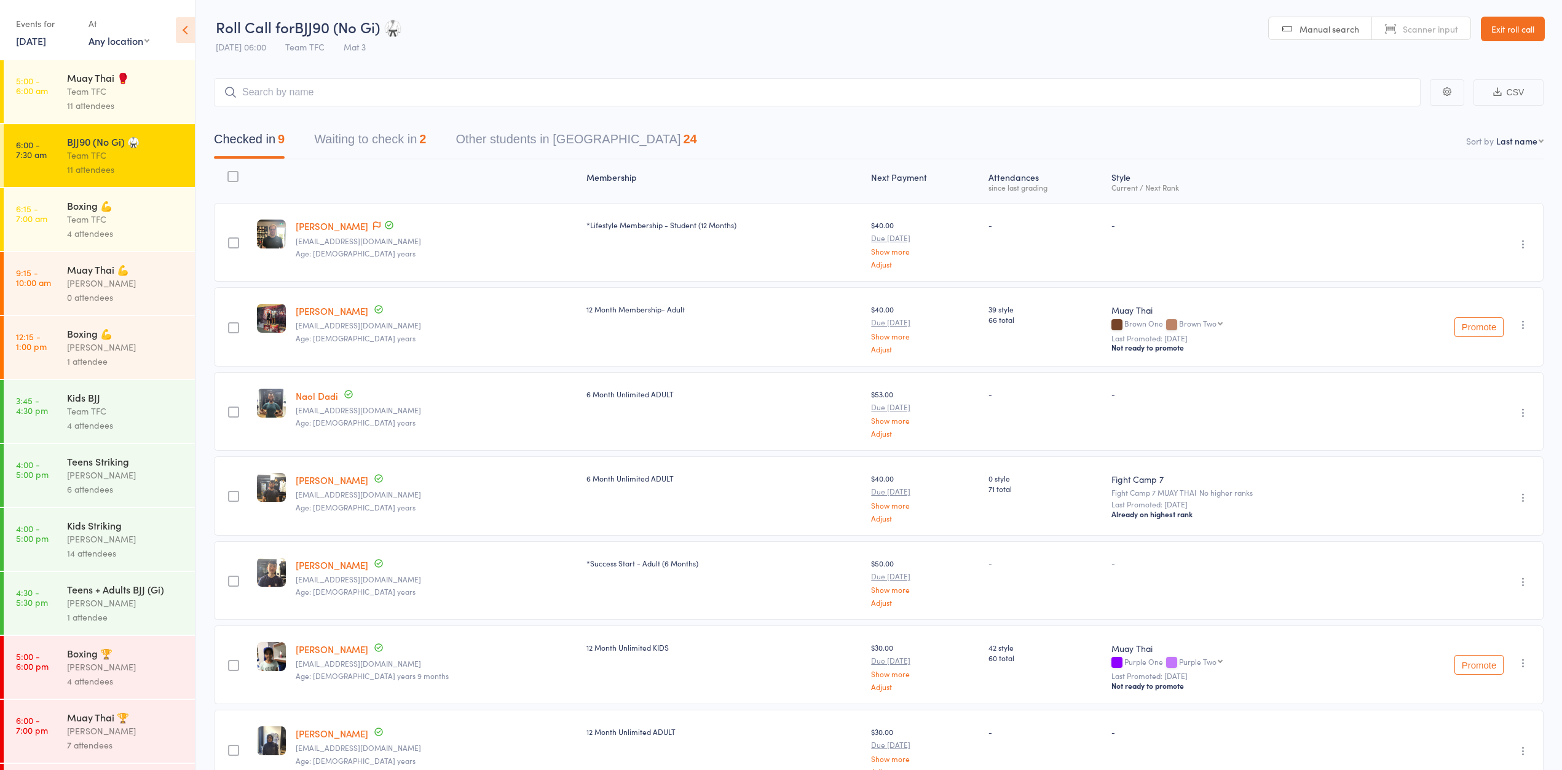
drag, startPoint x: 105, startPoint y: 176, endPoint x: 76, endPoint y: 229, distance: 60.5
click at [76, 226] on div "Team TFC" at bounding box center [125, 219] width 117 height 14
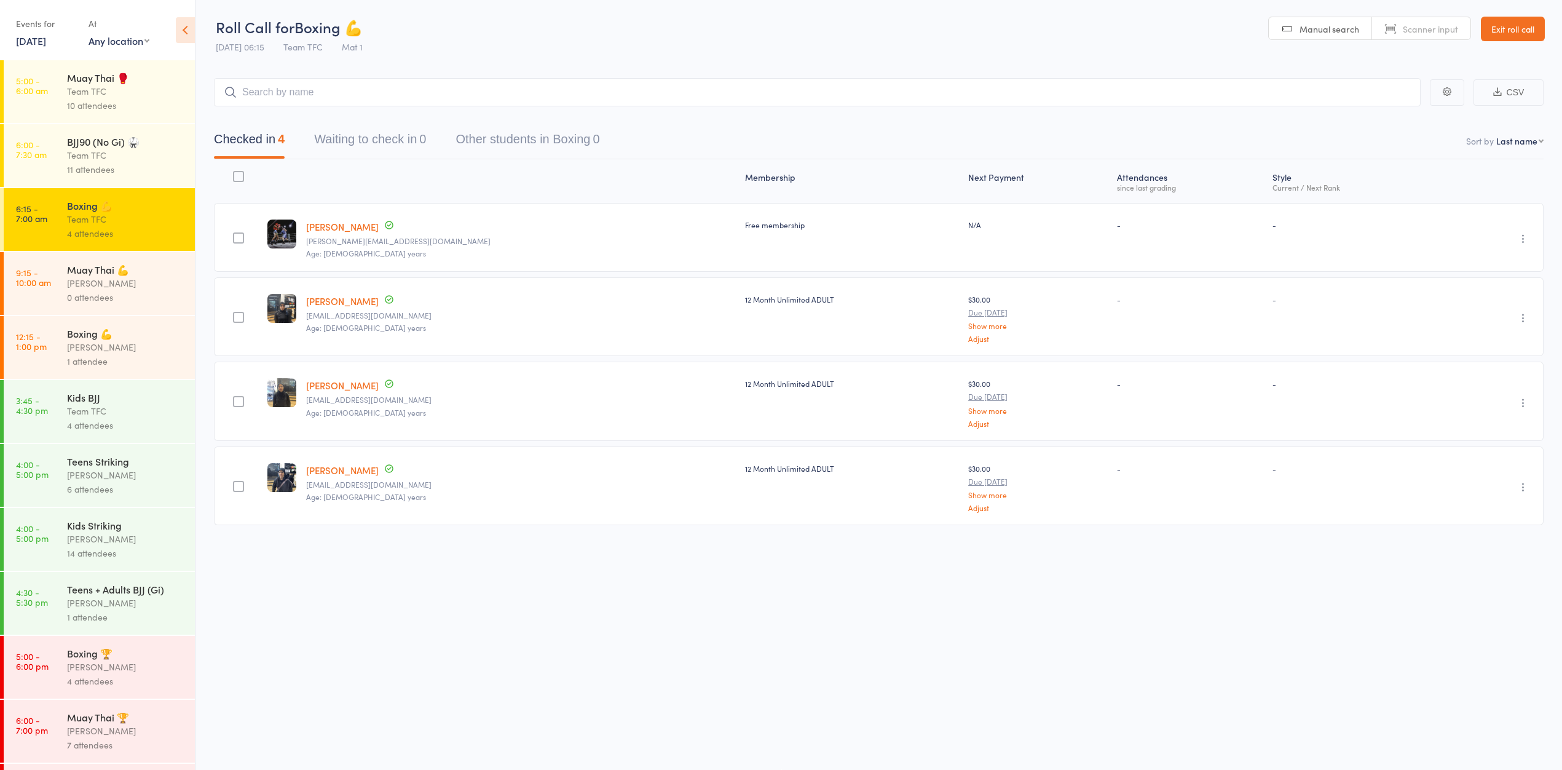
click at [141, 159] on div "Team TFC" at bounding box center [125, 155] width 117 height 14
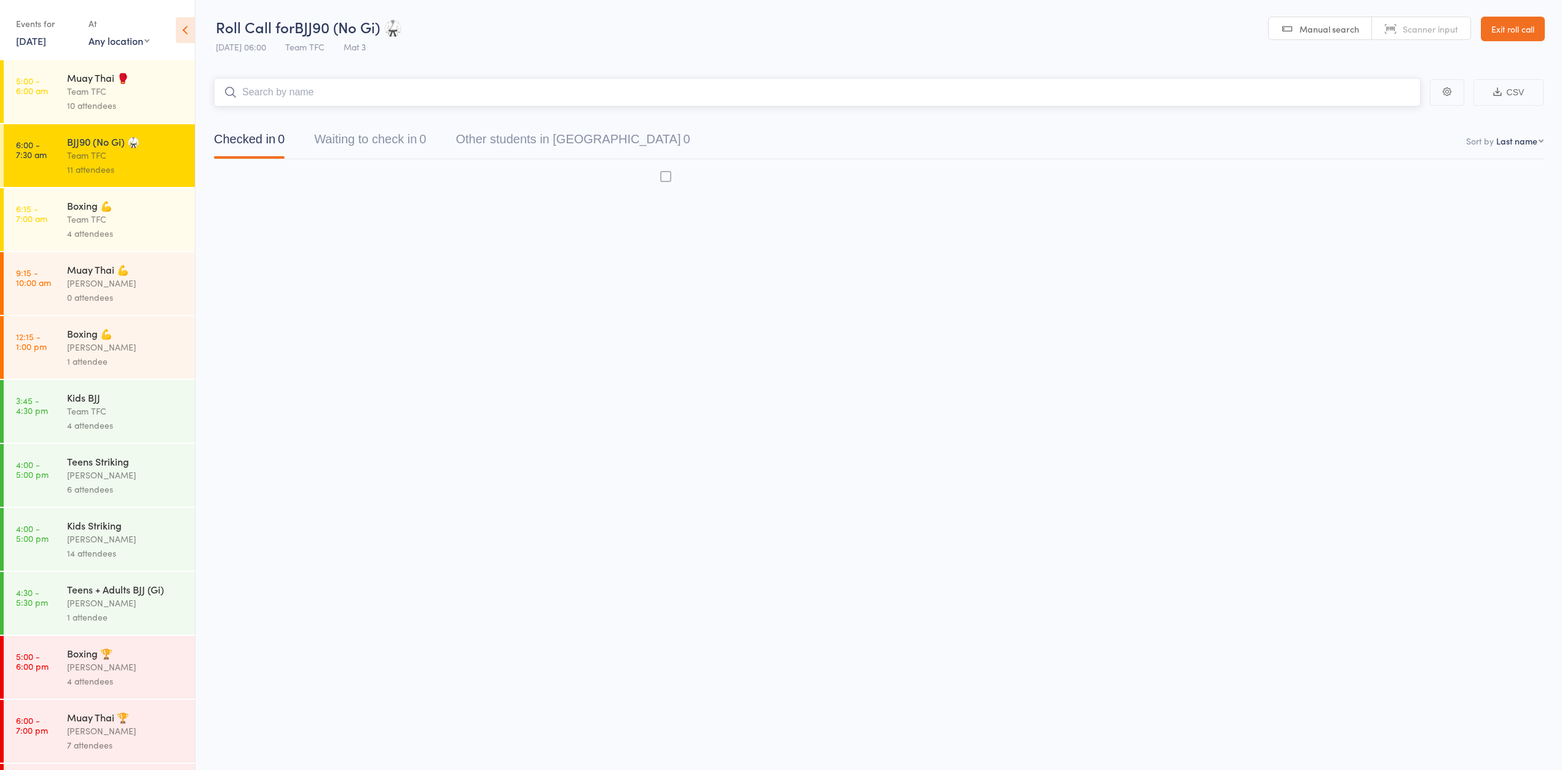
click at [120, 157] on div "Team TFC" at bounding box center [125, 155] width 117 height 14
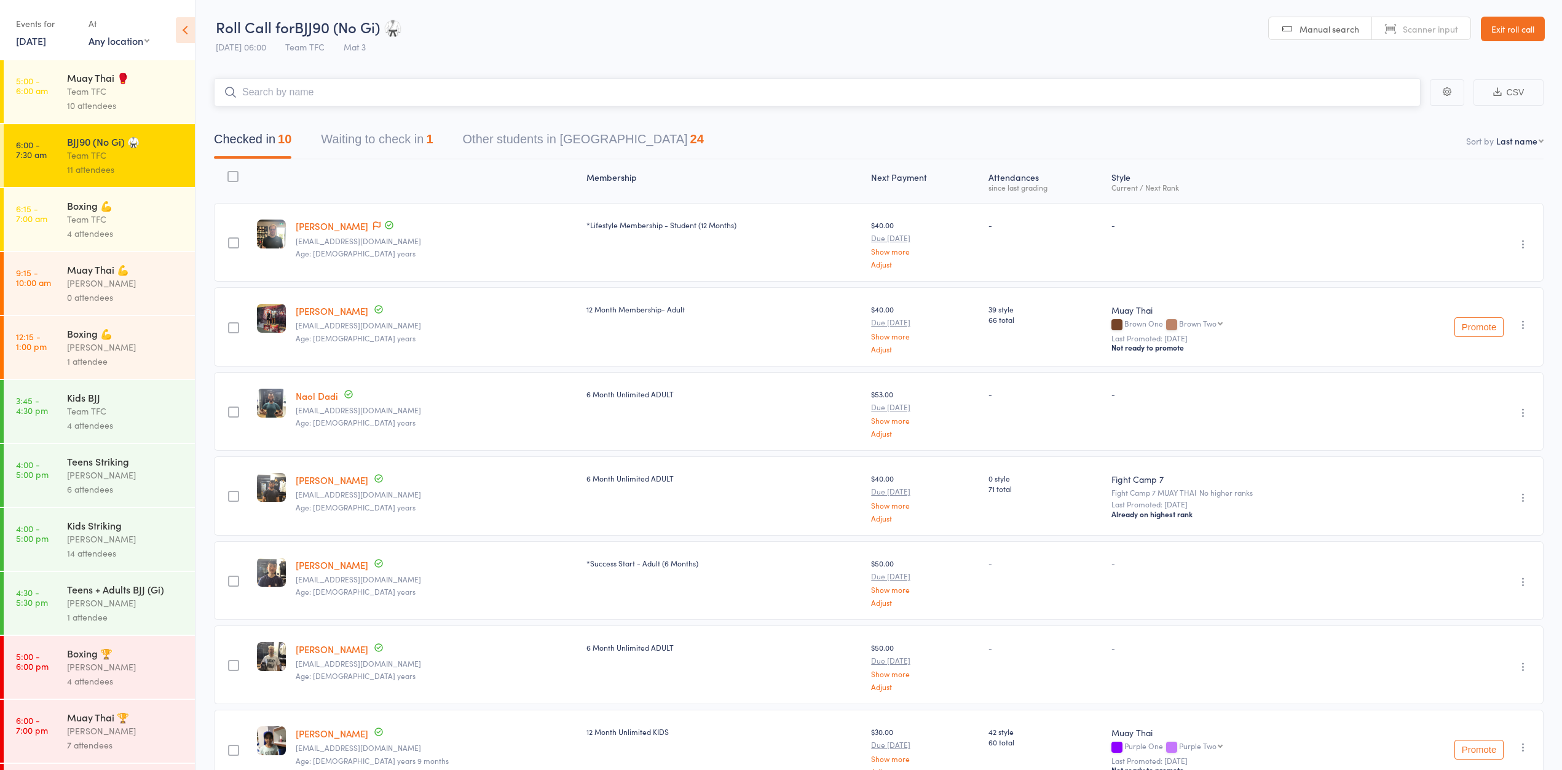
click at [399, 144] on button "Waiting to check in 1" at bounding box center [377, 142] width 112 height 33
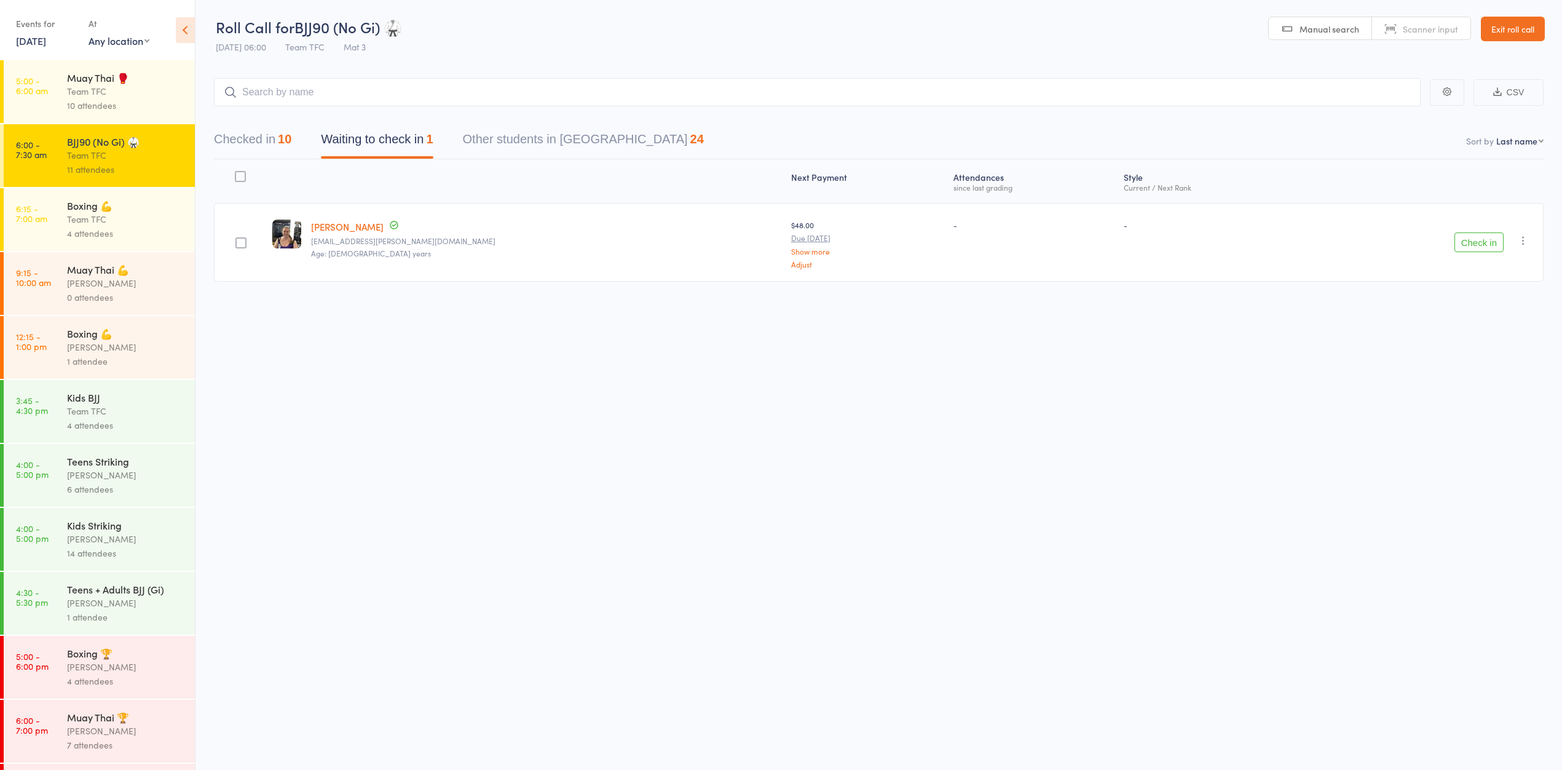
click at [1521, 244] on icon "button" at bounding box center [1523, 240] width 12 height 12
click at [1479, 358] on li "Mark absent" at bounding box center [1479, 363] width 101 height 17
click at [119, 98] on div "Team TFC" at bounding box center [125, 91] width 117 height 14
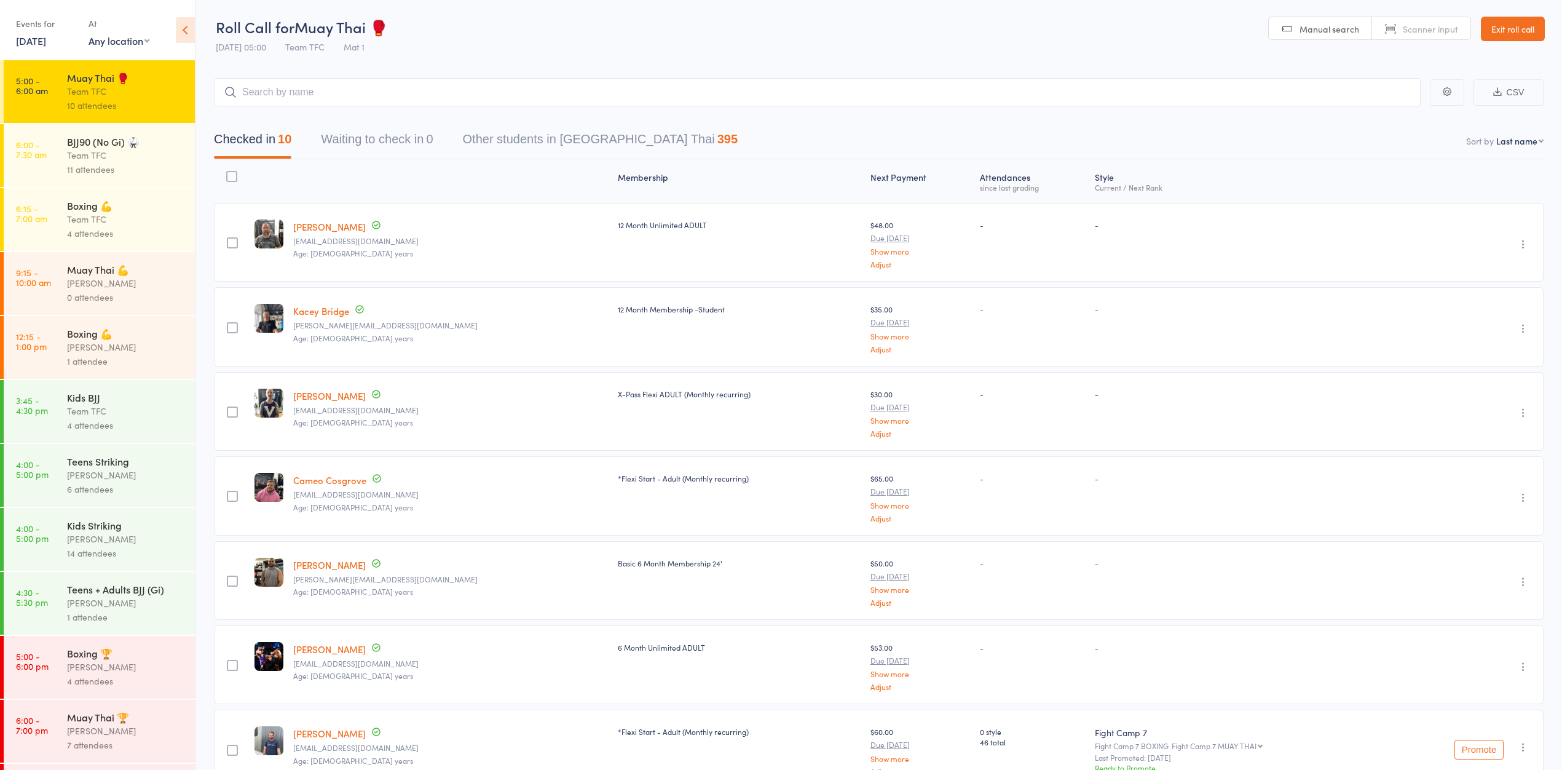
click at [125, 206] on div "Boxing 💪" at bounding box center [125, 206] width 117 height 14
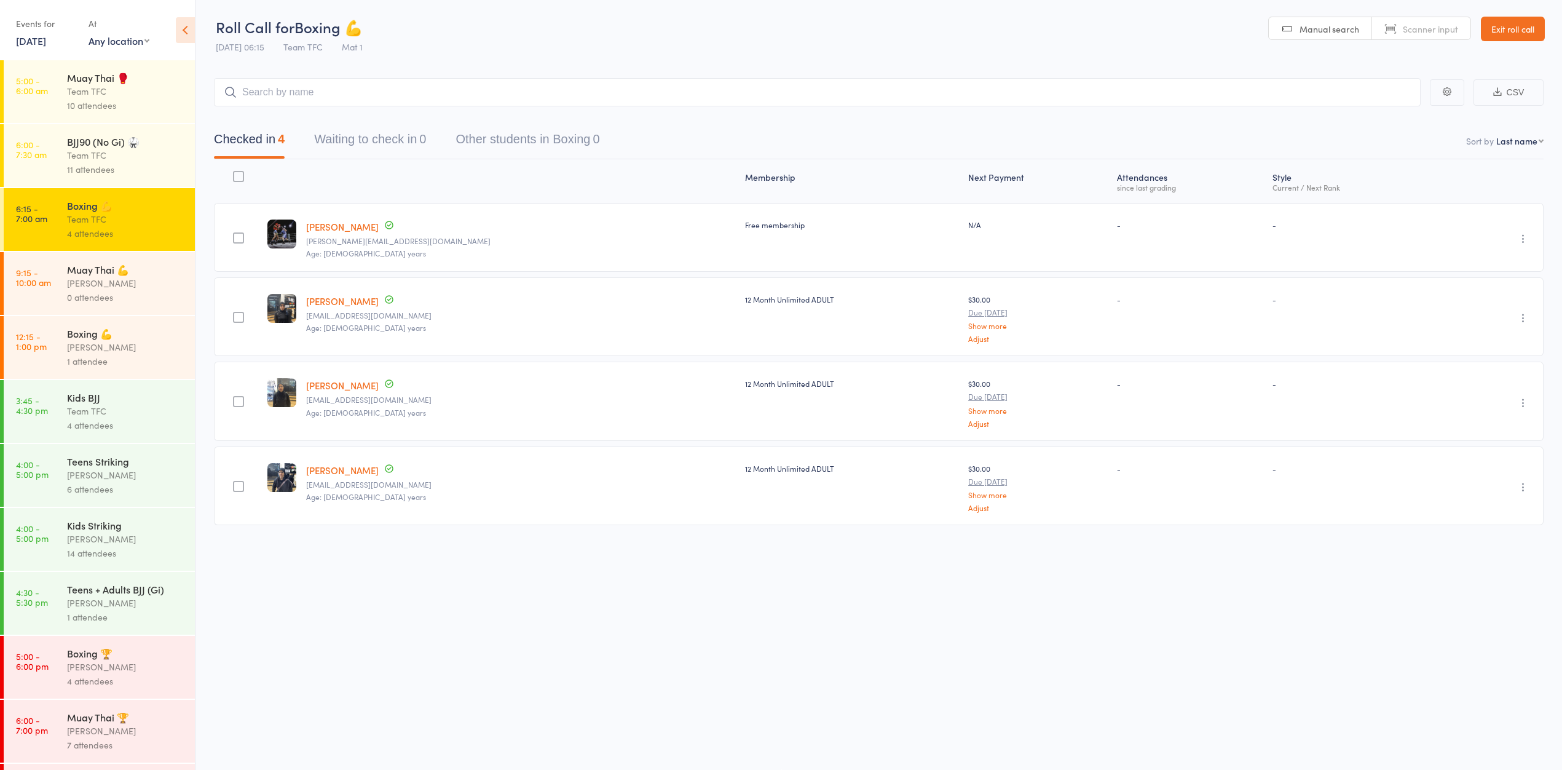
click at [382, 142] on button "Waiting to check in 0" at bounding box center [370, 142] width 112 height 33
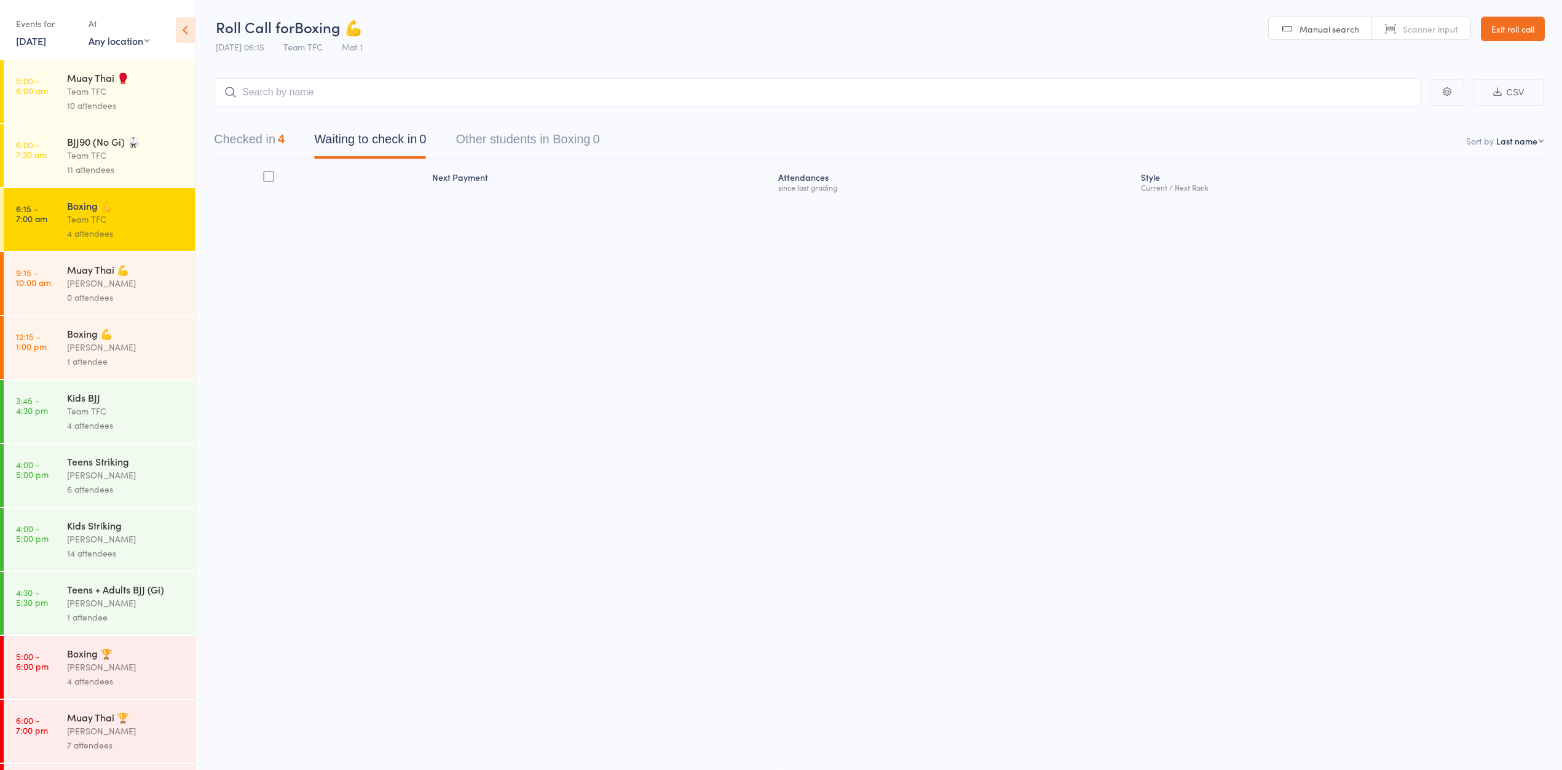
click at [267, 137] on button "Checked in 4" at bounding box center [249, 142] width 71 height 33
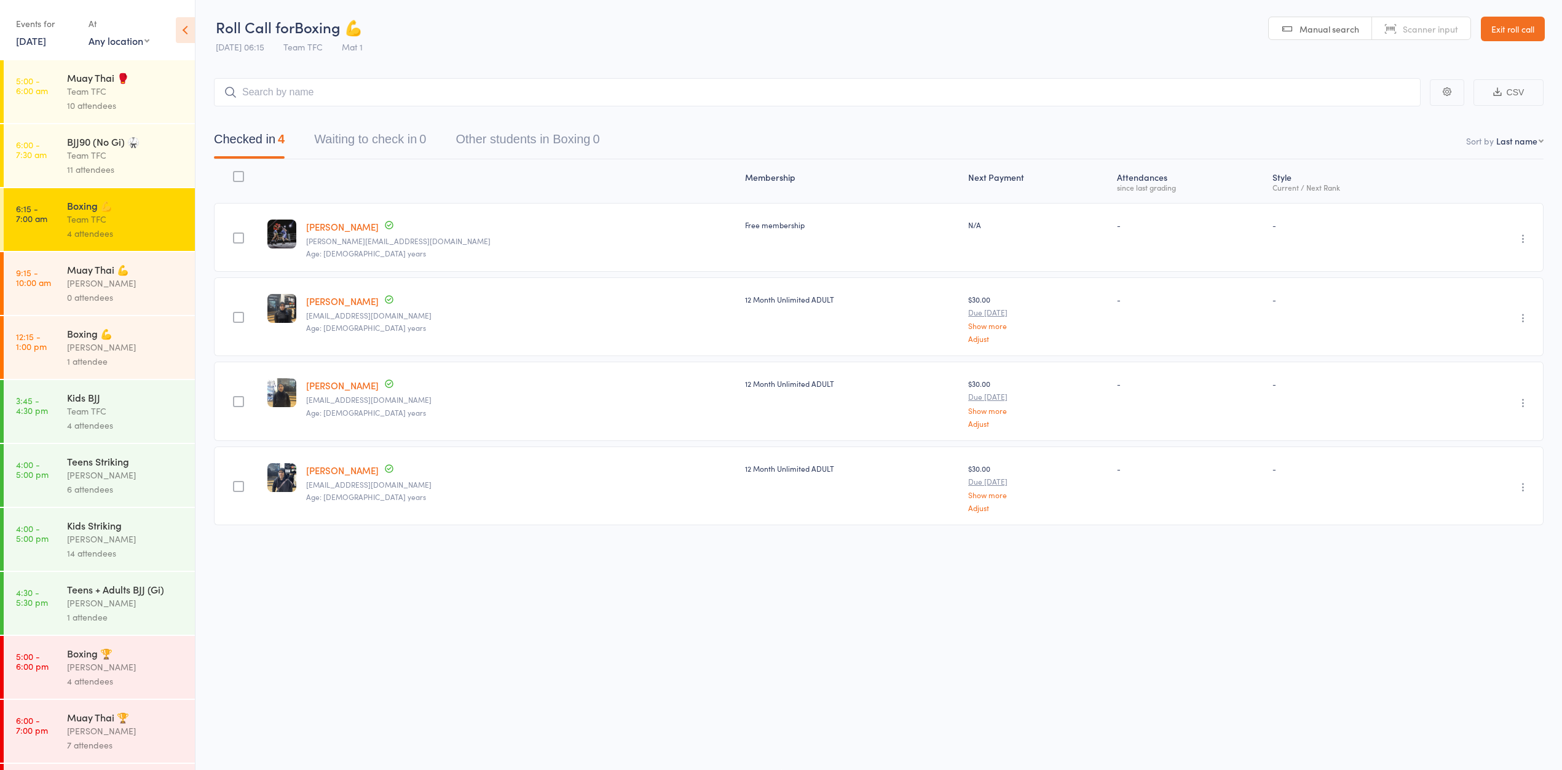
click at [87, 286] on div "[PERSON_NAME]" at bounding box center [125, 283] width 117 height 14
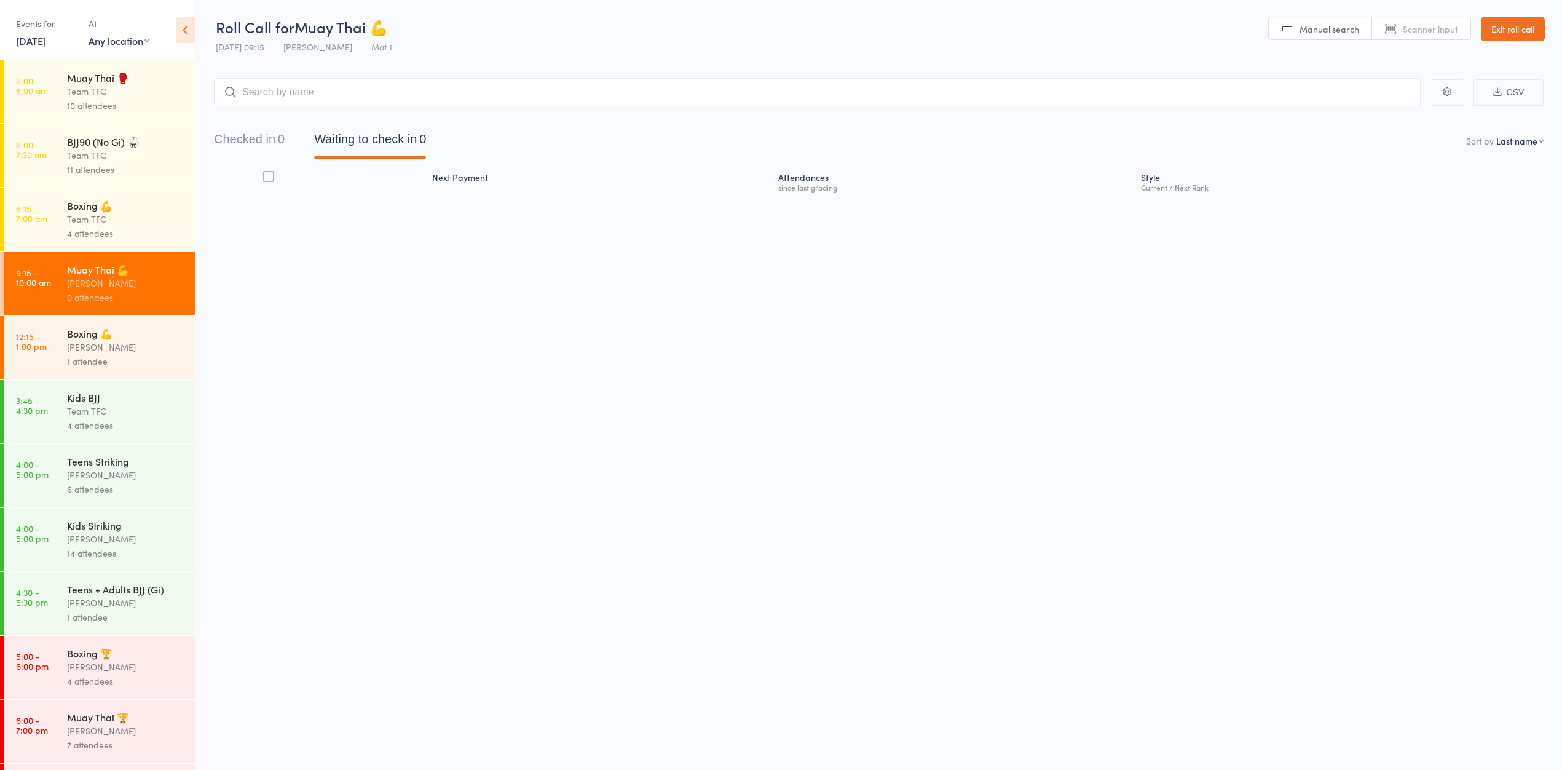
click at [78, 141] on div "BJJ90 (No Gi) 🥋" at bounding box center [125, 142] width 117 height 14
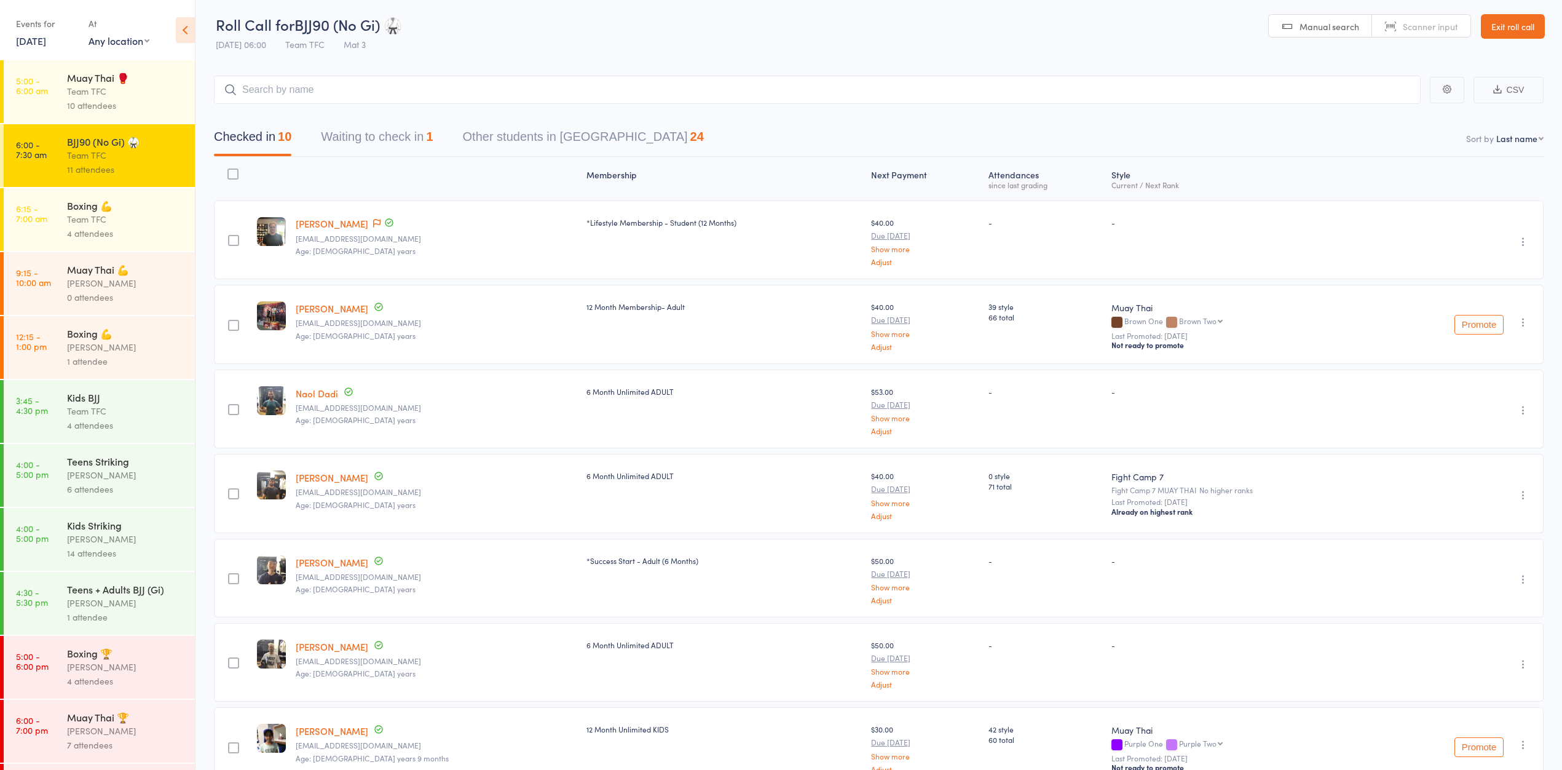
click at [398, 142] on button "Waiting to check in 1" at bounding box center [377, 140] width 112 height 33
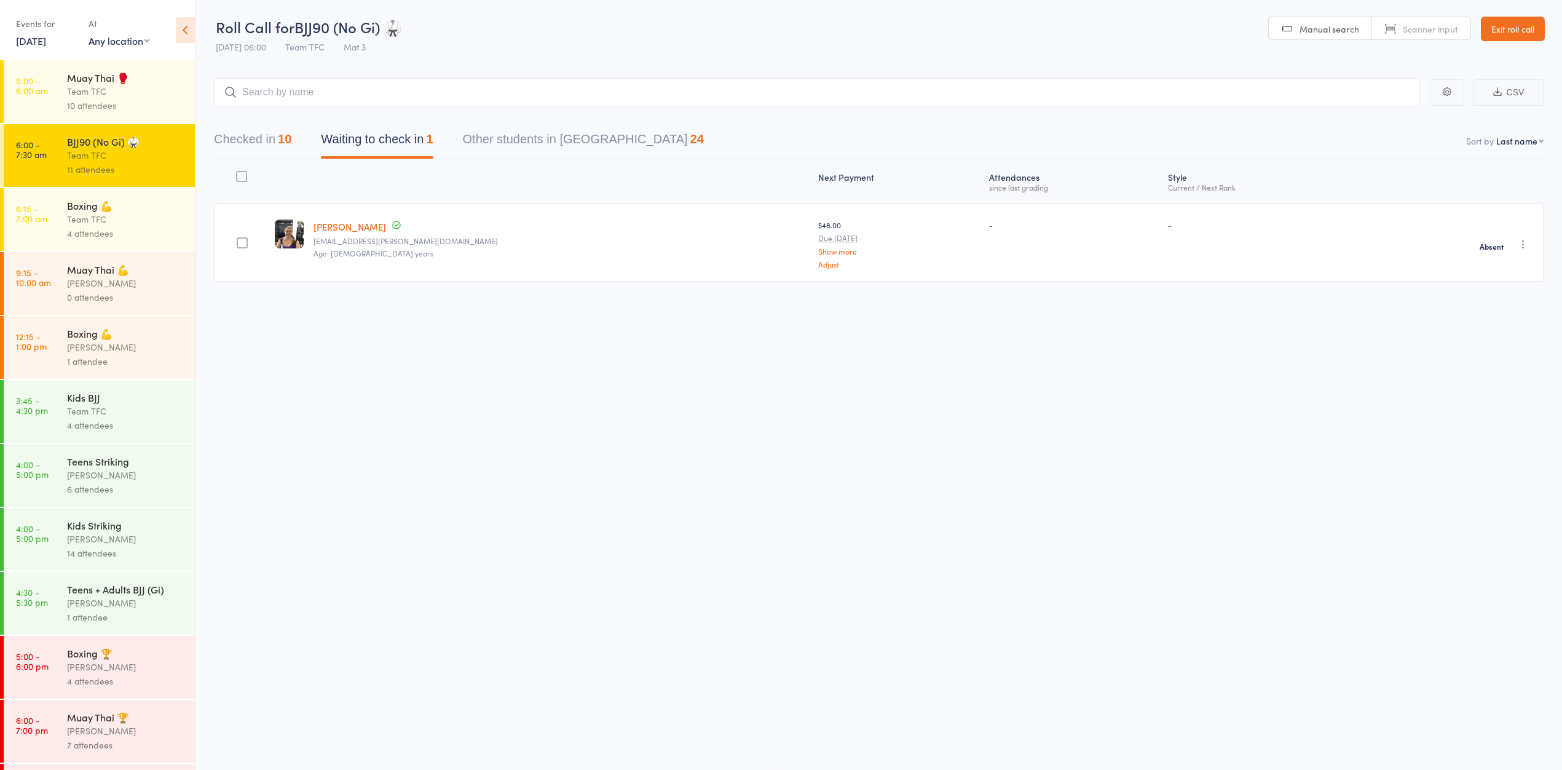
click at [272, 145] on button "Checked in 10" at bounding box center [252, 142] width 77 height 33
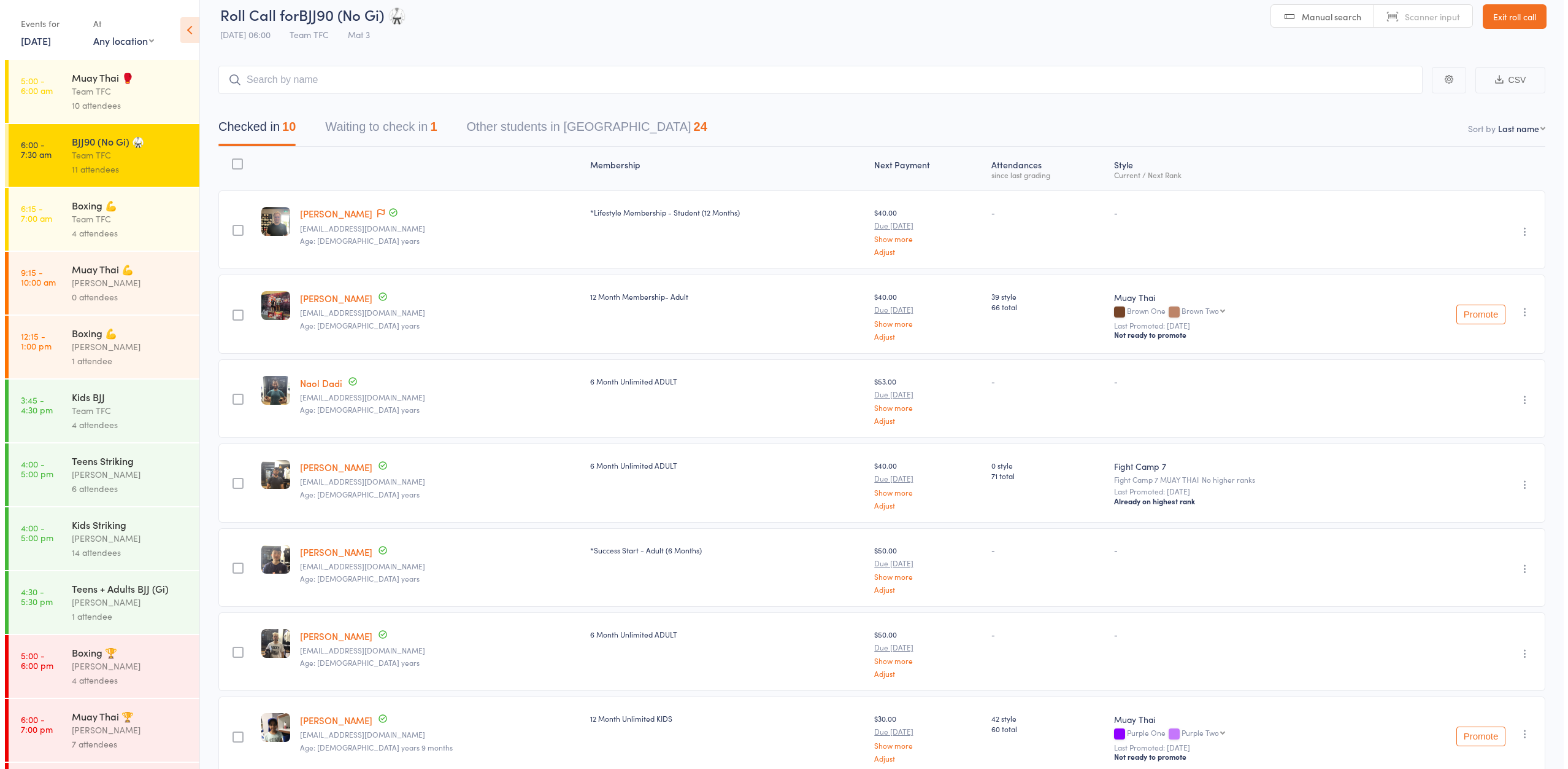
scroll to position [0, 0]
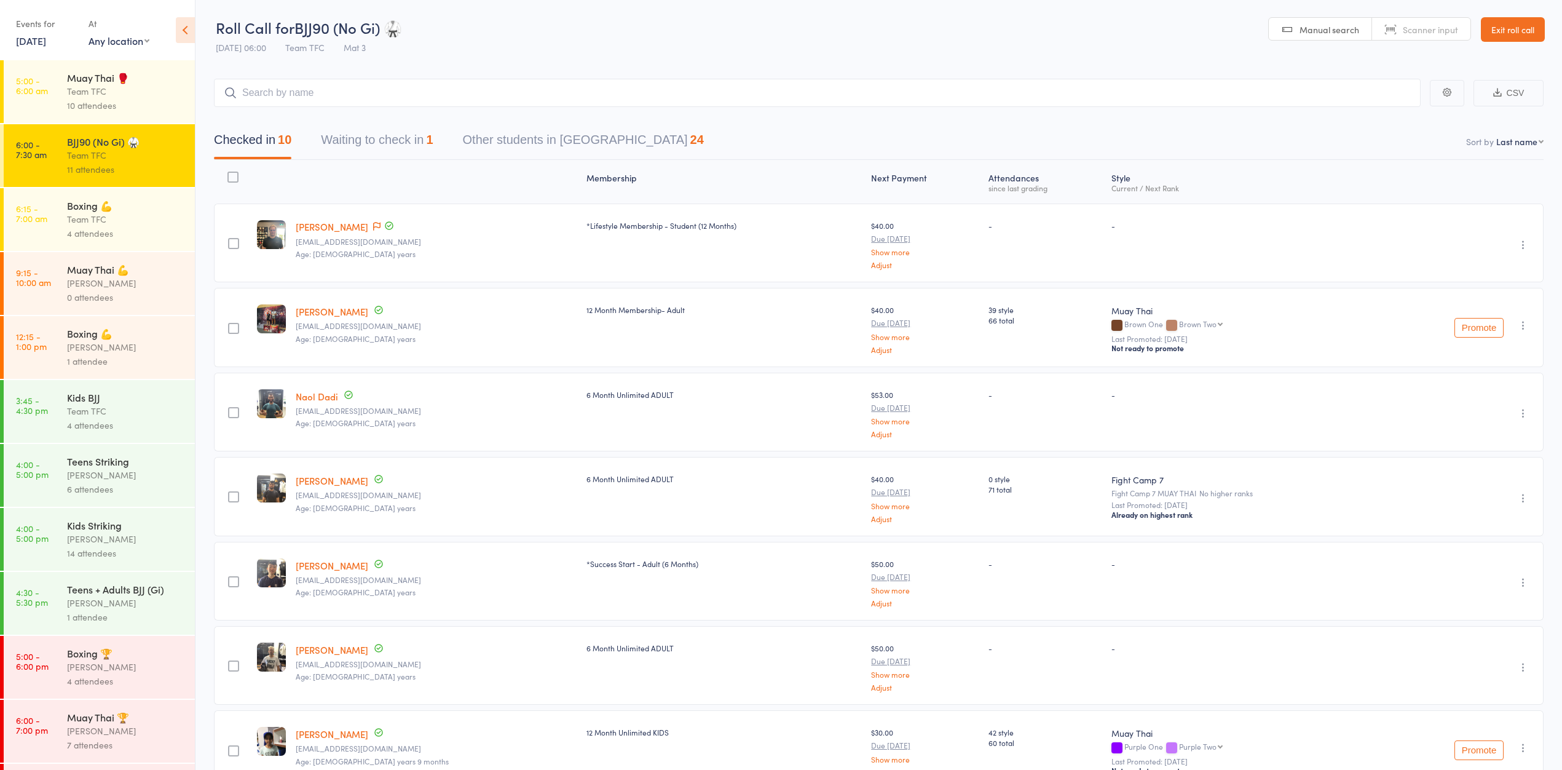
click at [85, 219] on div "Team TFC" at bounding box center [125, 219] width 117 height 14
